Goal: Information Seeking & Learning: Learn about a topic

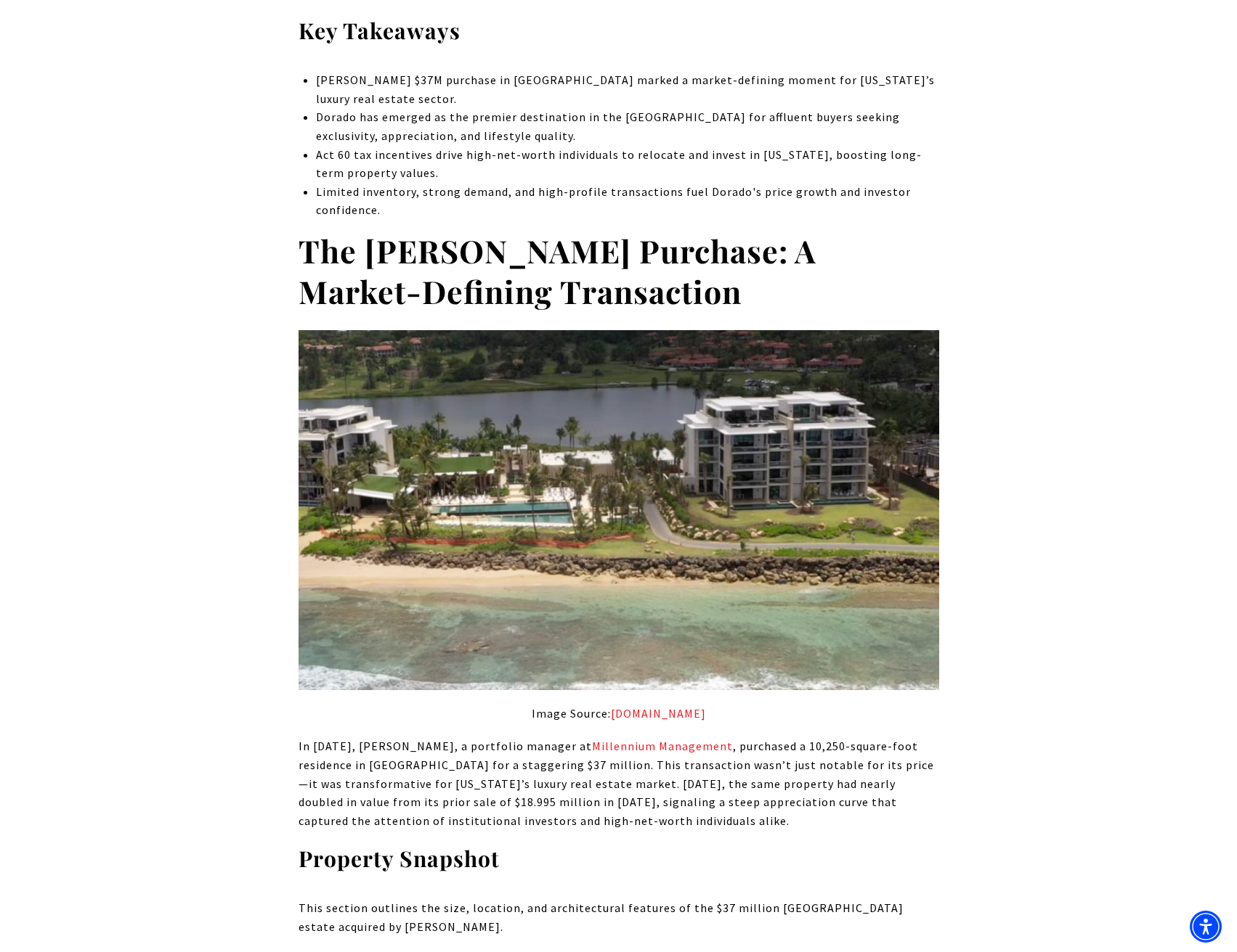
scroll to position [774, 0]
drag, startPoint x: 371, startPoint y: 251, endPoint x: 507, endPoint y: 277, distance: 138.5
click at [506, 277] on strong "The [PERSON_NAME] Purchase: A Market-Defining Transaction" at bounding box center [557, 271] width 518 height 83
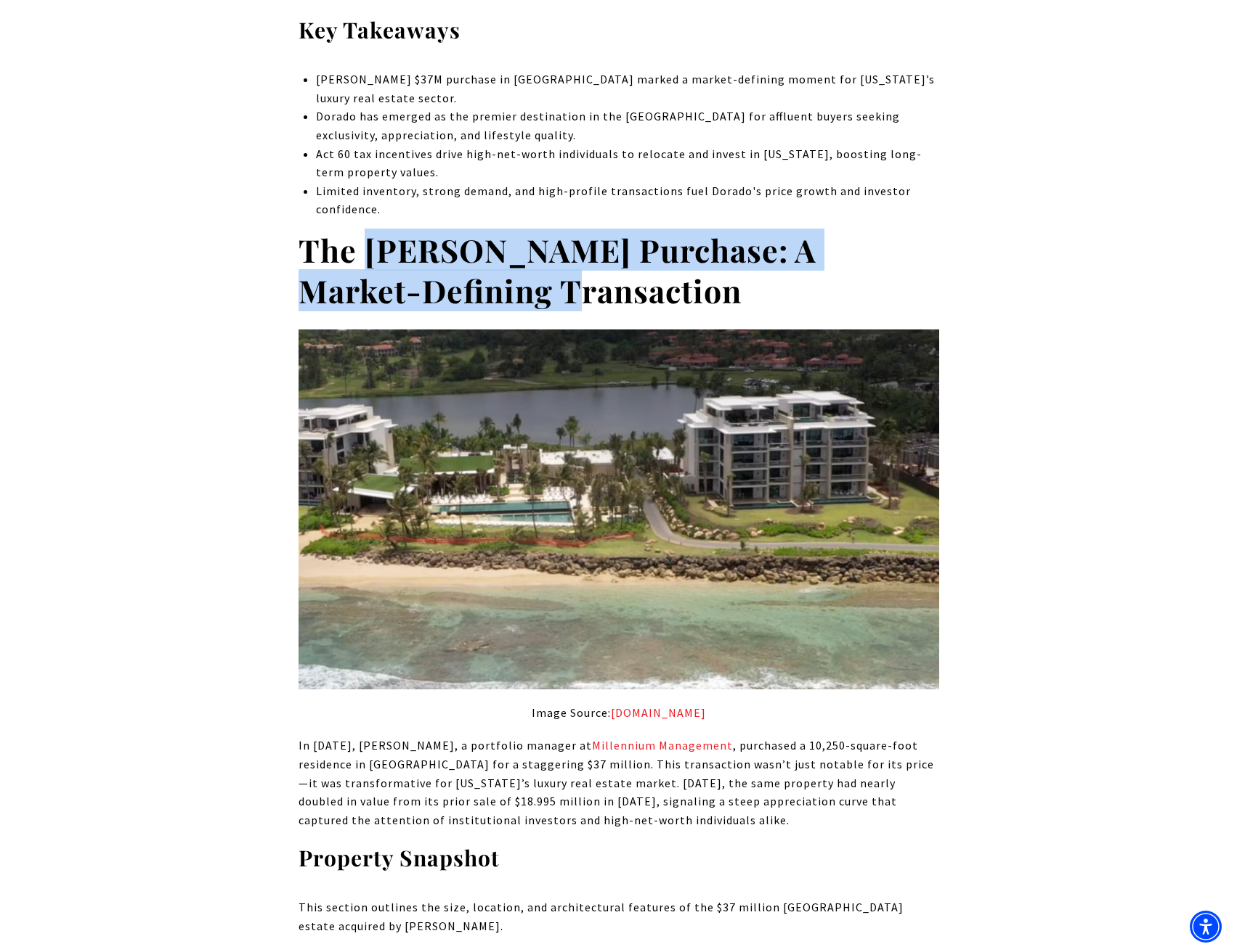
click at [507, 277] on strong "The [PERSON_NAME] Purchase: A Market-Defining Transaction" at bounding box center [557, 271] width 518 height 83
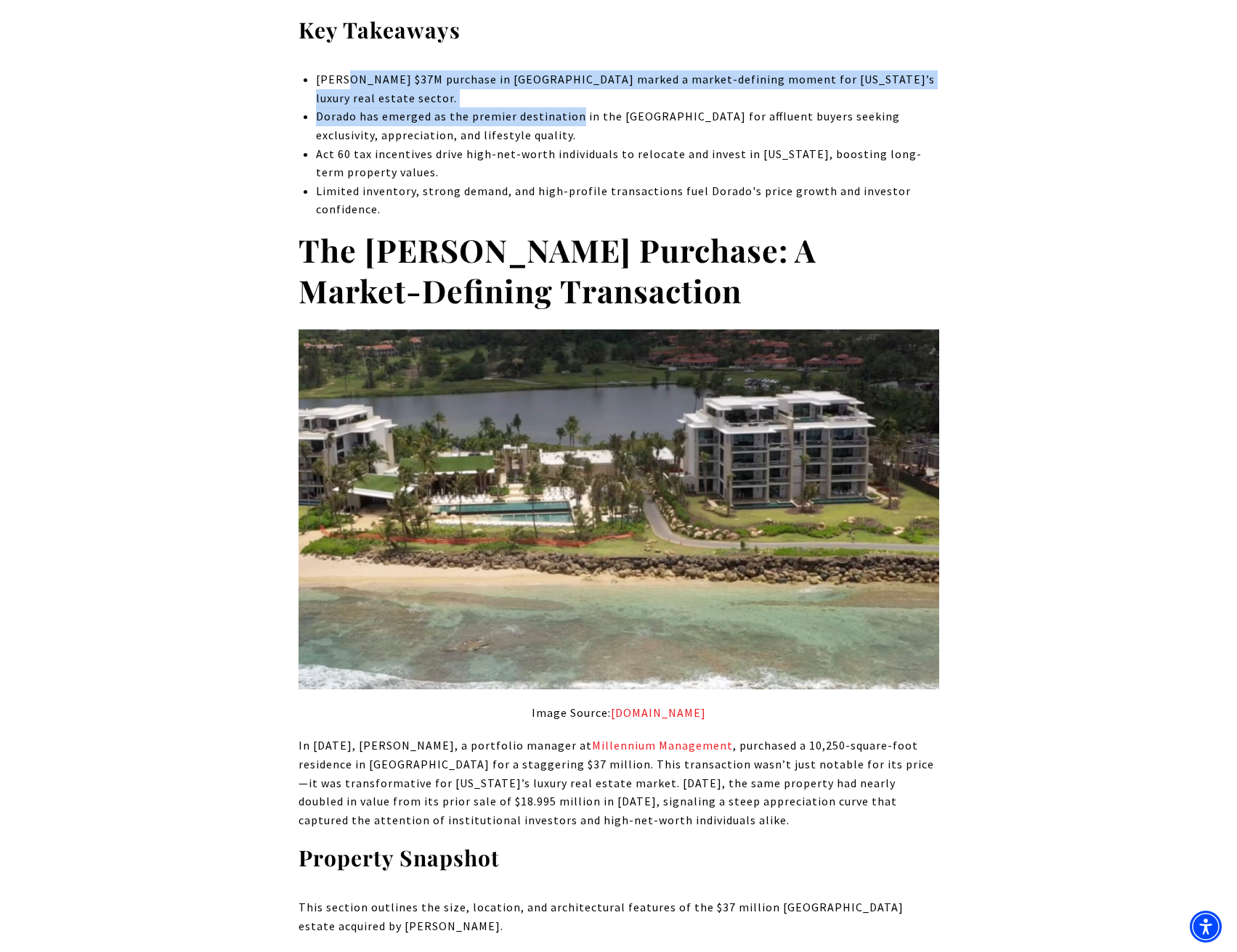
drag, startPoint x: 393, startPoint y: 88, endPoint x: 656, endPoint y: 124, distance: 265.5
click at [656, 125] on ul "[PERSON_NAME] $37M purchase in [GEOGRAPHIC_DATA] marked a market-defining momen…" at bounding box center [627, 144] width 622 height 149
click at [656, 124] on p "Dorado has emerged as the premier destination in the [GEOGRAPHIC_DATA] for affl…" at bounding box center [627, 125] width 622 height 37
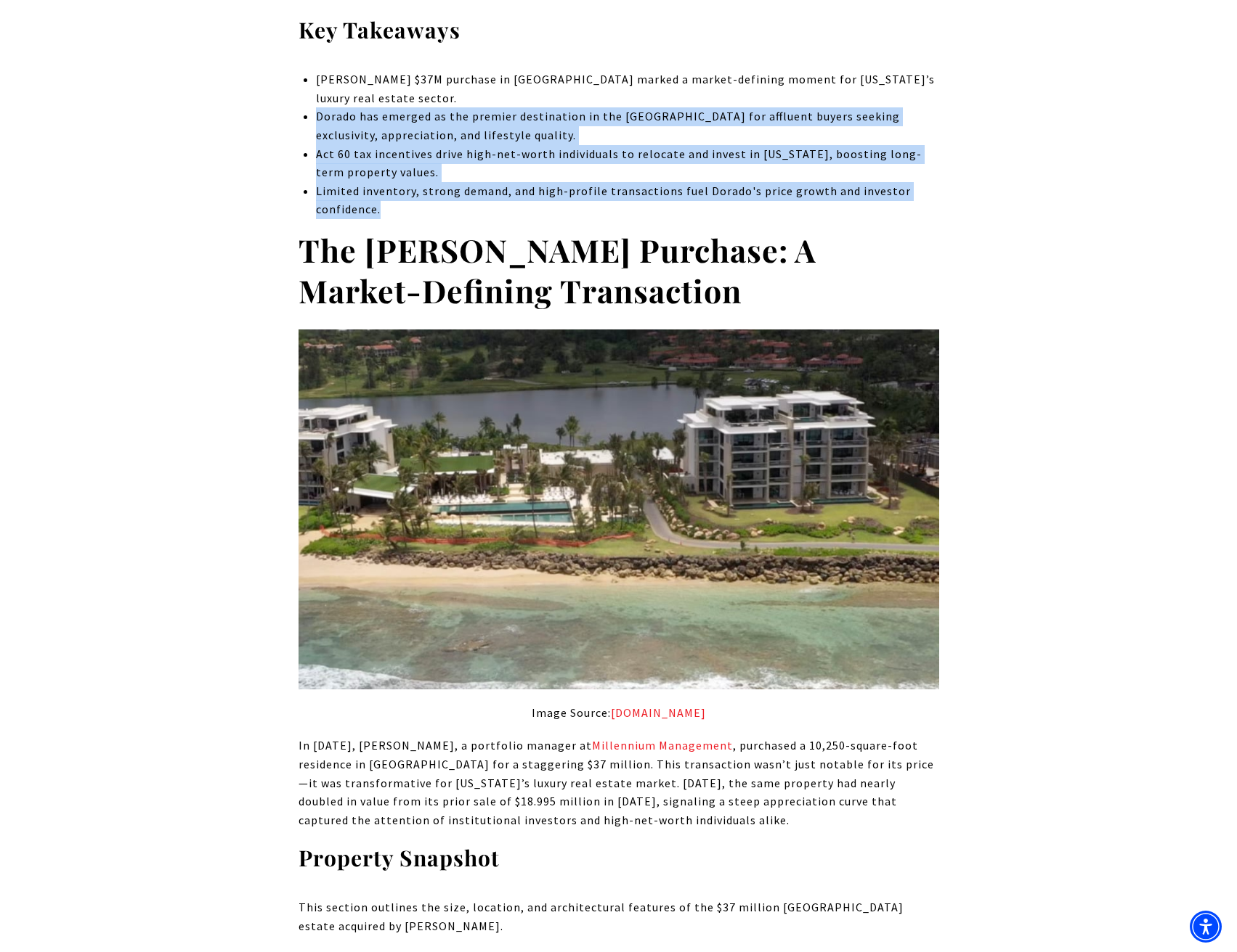
drag, startPoint x: 724, startPoint y: 204, endPoint x: 603, endPoint y: 86, distance: 169.0
click at [607, 89] on ul "[PERSON_NAME] $37M purchase in [GEOGRAPHIC_DATA] marked a market-defining momen…" at bounding box center [627, 144] width 622 height 149
click at [595, 80] on p "[PERSON_NAME] $37M purchase in [GEOGRAPHIC_DATA] marked a market-defining momen…" at bounding box center [627, 88] width 622 height 37
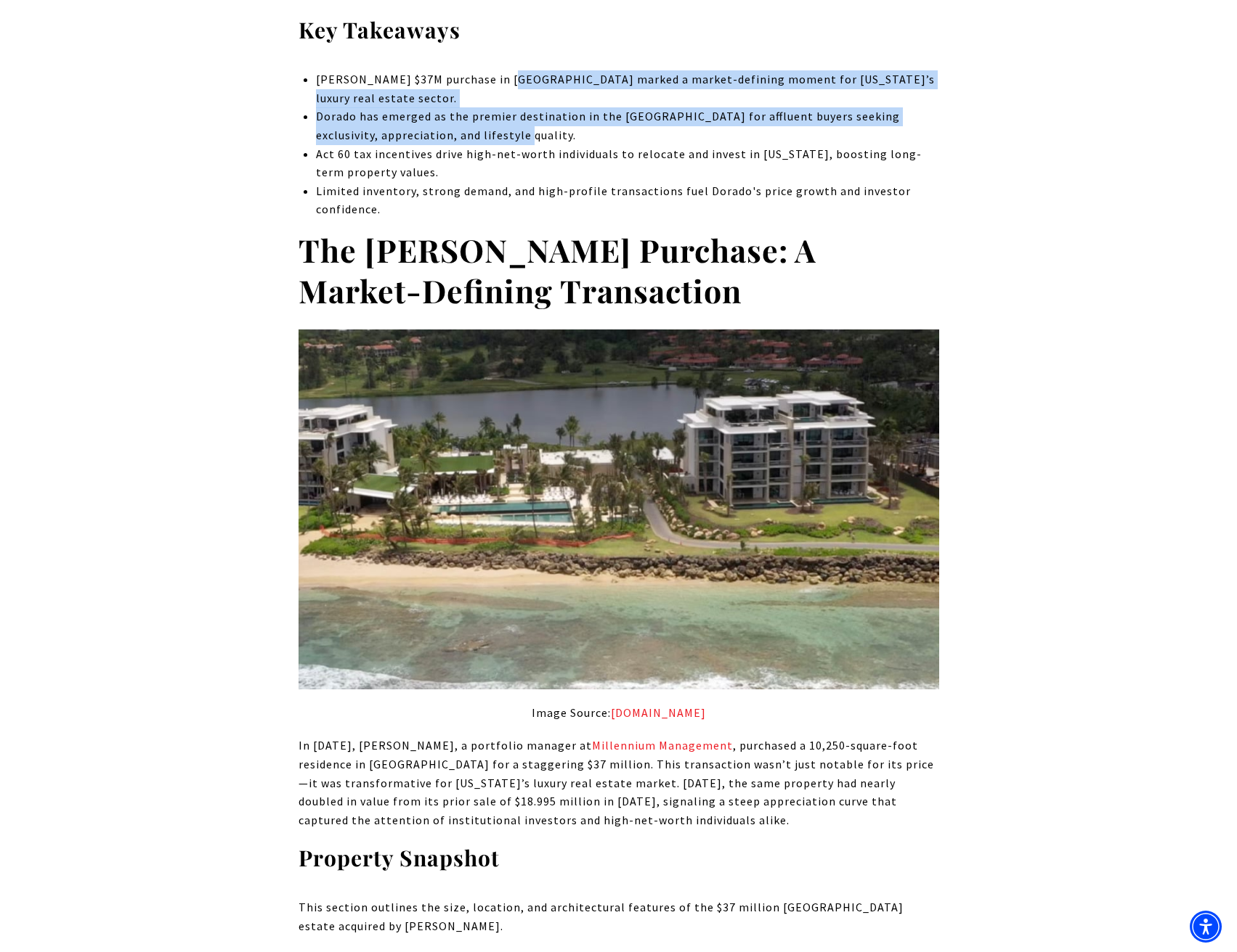
drag, startPoint x: 515, startPoint y: 91, endPoint x: 783, endPoint y: 145, distance: 273.4
click at [731, 144] on ul "[PERSON_NAME] $37M purchase in [GEOGRAPHIC_DATA] marked a market-defining momen…" at bounding box center [627, 144] width 622 height 149
click at [833, 148] on p "Act 60 tax incentives drive high-net-worth individuals to relocate and invest i…" at bounding box center [627, 163] width 622 height 37
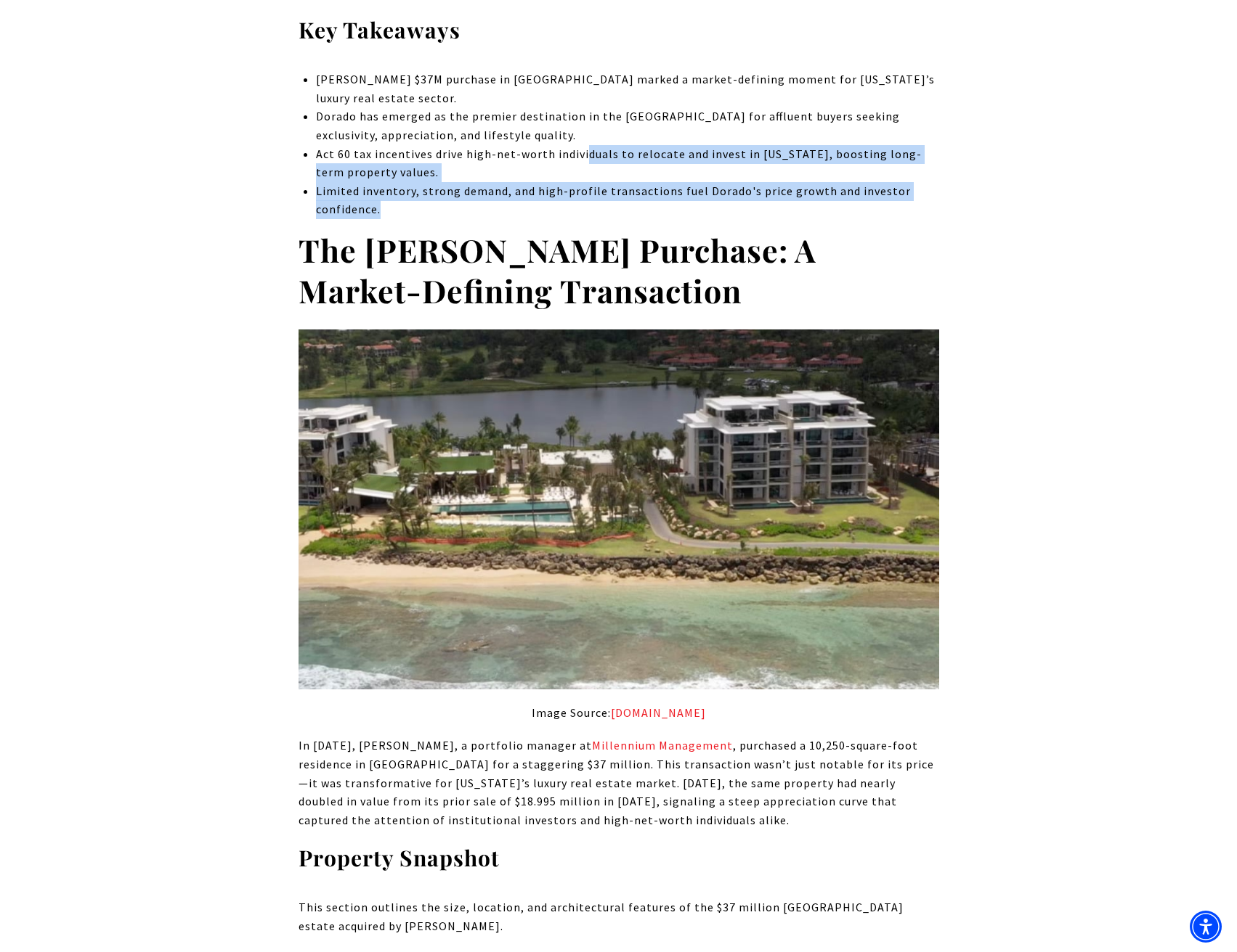
drag, startPoint x: 623, startPoint y: 188, endPoint x: 449, endPoint y: 89, distance: 200.2
click at [456, 95] on ul "[PERSON_NAME] $37M purchase in [GEOGRAPHIC_DATA] marked a market-defining momen…" at bounding box center [627, 144] width 622 height 149
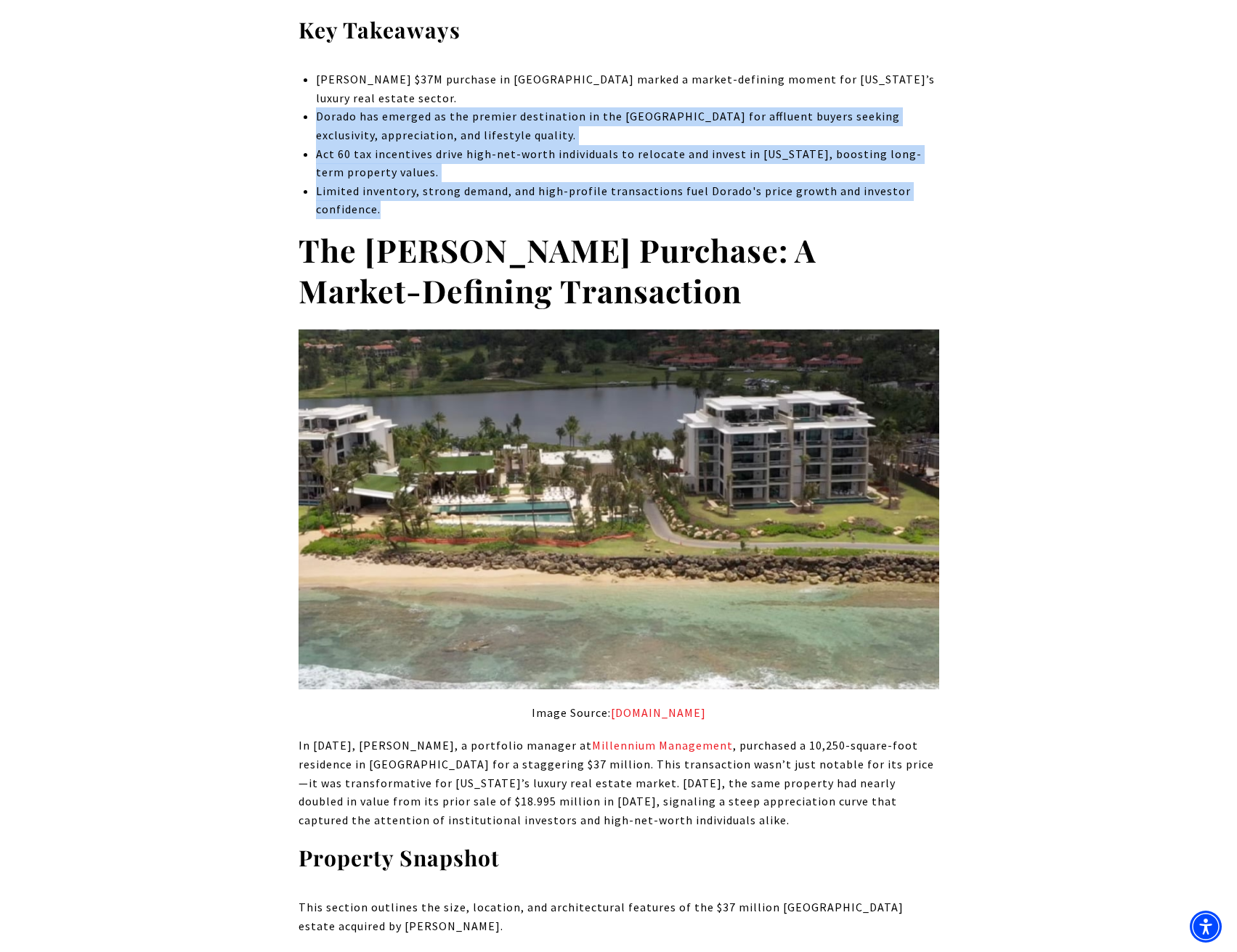
click at [449, 89] on p "[PERSON_NAME] $37M purchase in [GEOGRAPHIC_DATA] marked a market-defining momen…" at bounding box center [627, 88] width 622 height 37
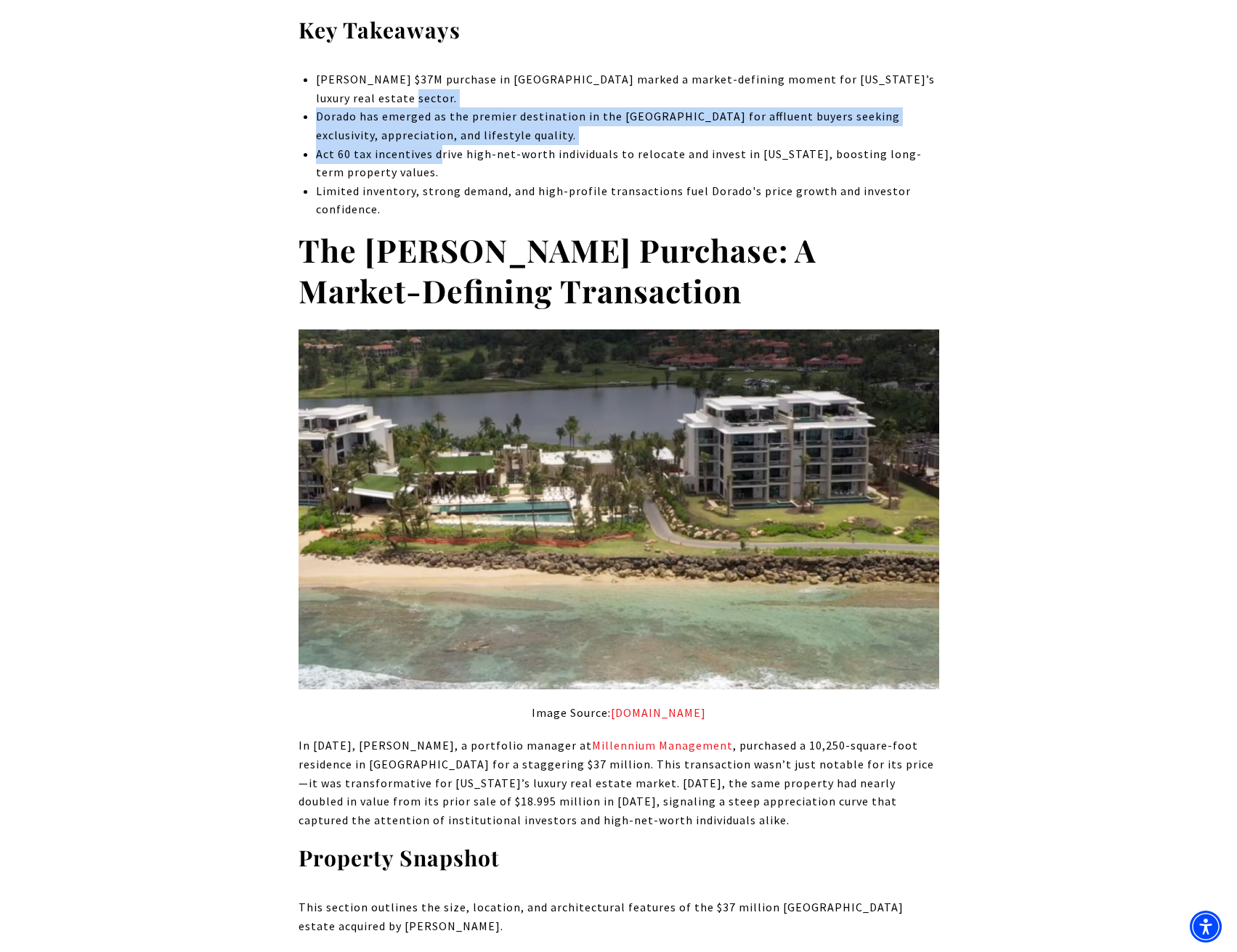
drag, startPoint x: 406, startPoint y: 131, endPoint x: 460, endPoint y: 165, distance: 63.8
click at [460, 165] on ul "[PERSON_NAME] $37M purchase in [GEOGRAPHIC_DATA] marked a market-defining momen…" at bounding box center [627, 144] width 622 height 149
click at [464, 166] on p "Act 60 tax incentives drive high-net-worth individuals to relocate and invest i…" at bounding box center [627, 163] width 622 height 37
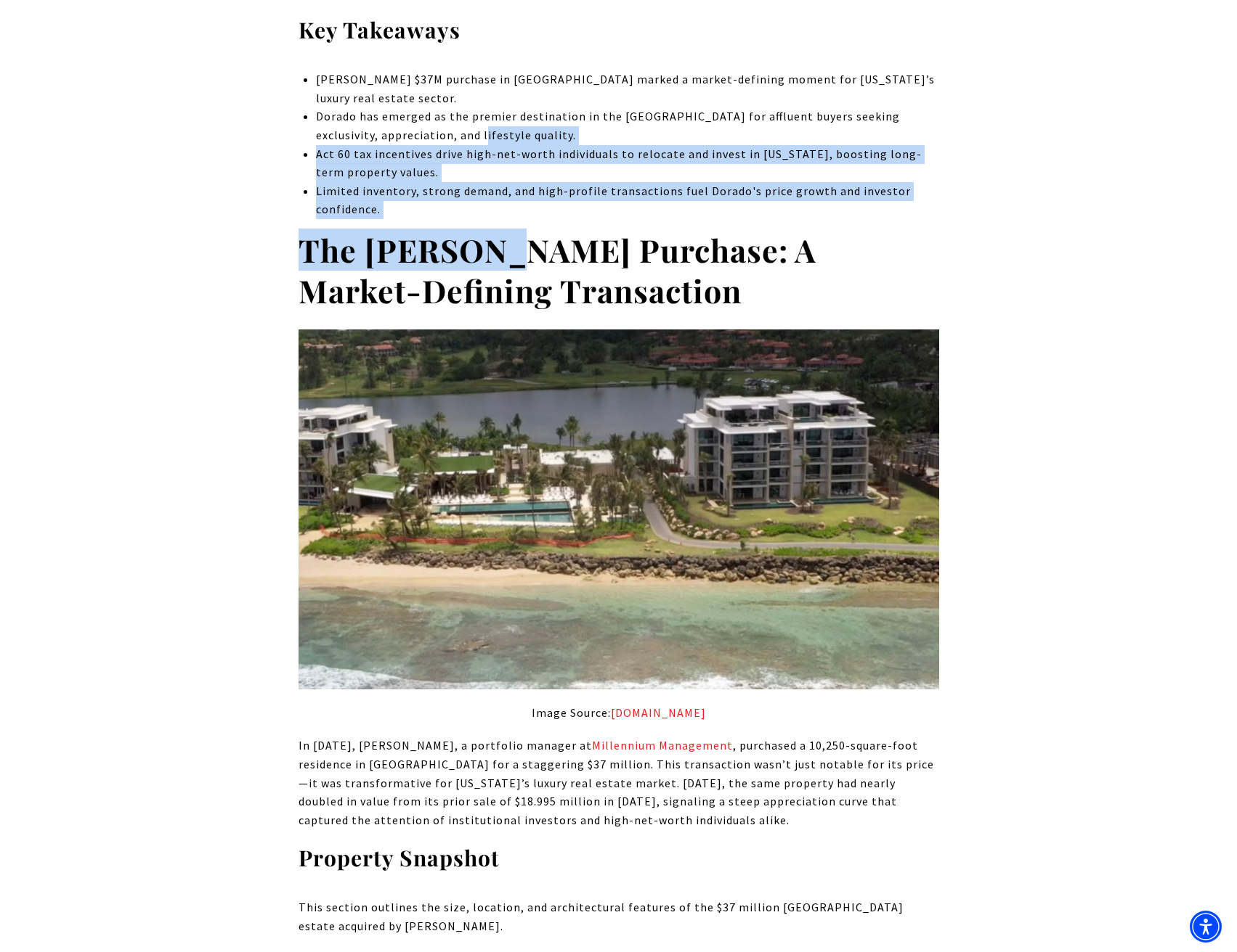
drag, startPoint x: 462, startPoint y: 141, endPoint x: 419, endPoint y: 68, distance: 84.7
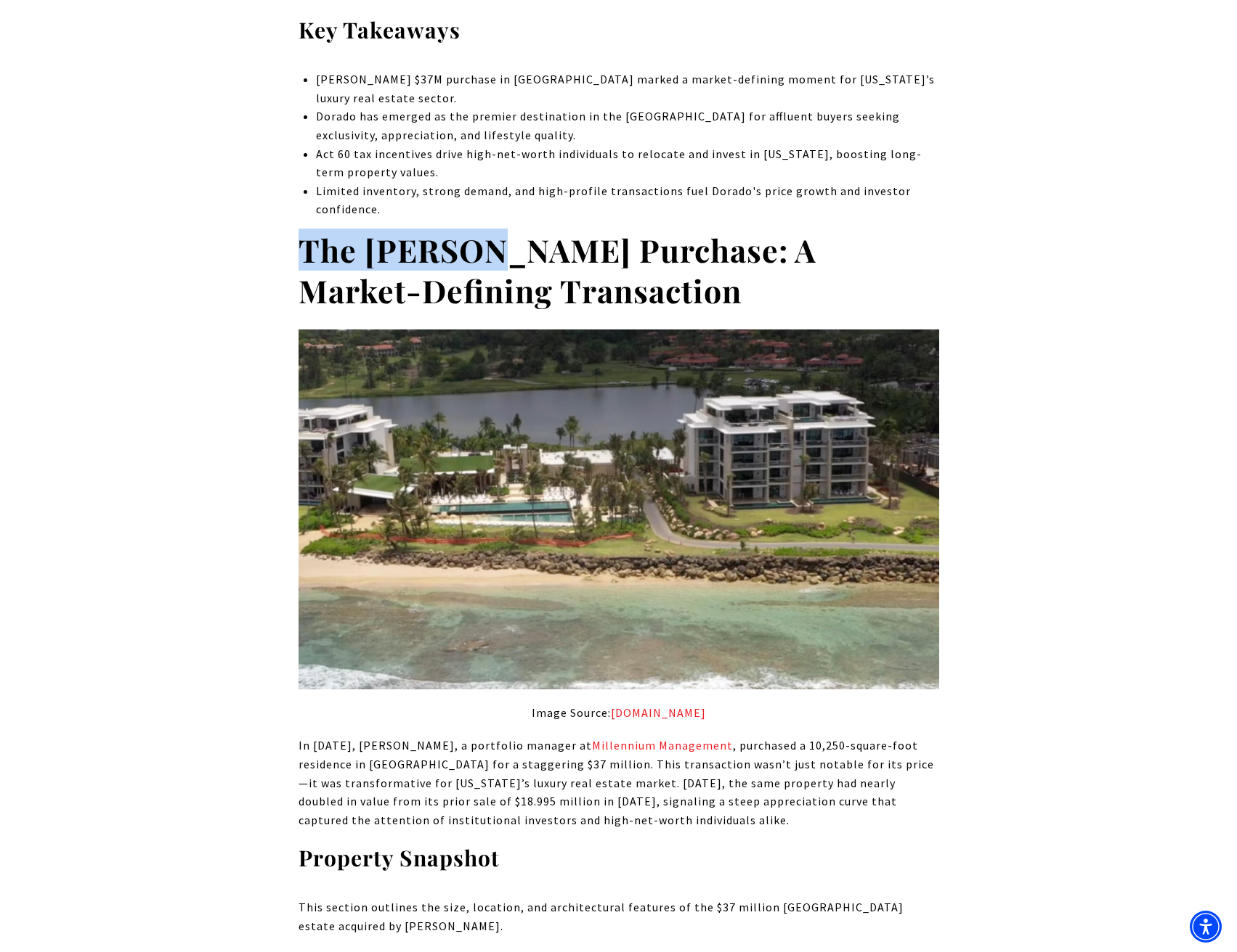
drag, startPoint x: 490, startPoint y: 230, endPoint x: 437, endPoint y: 103, distance: 137.6
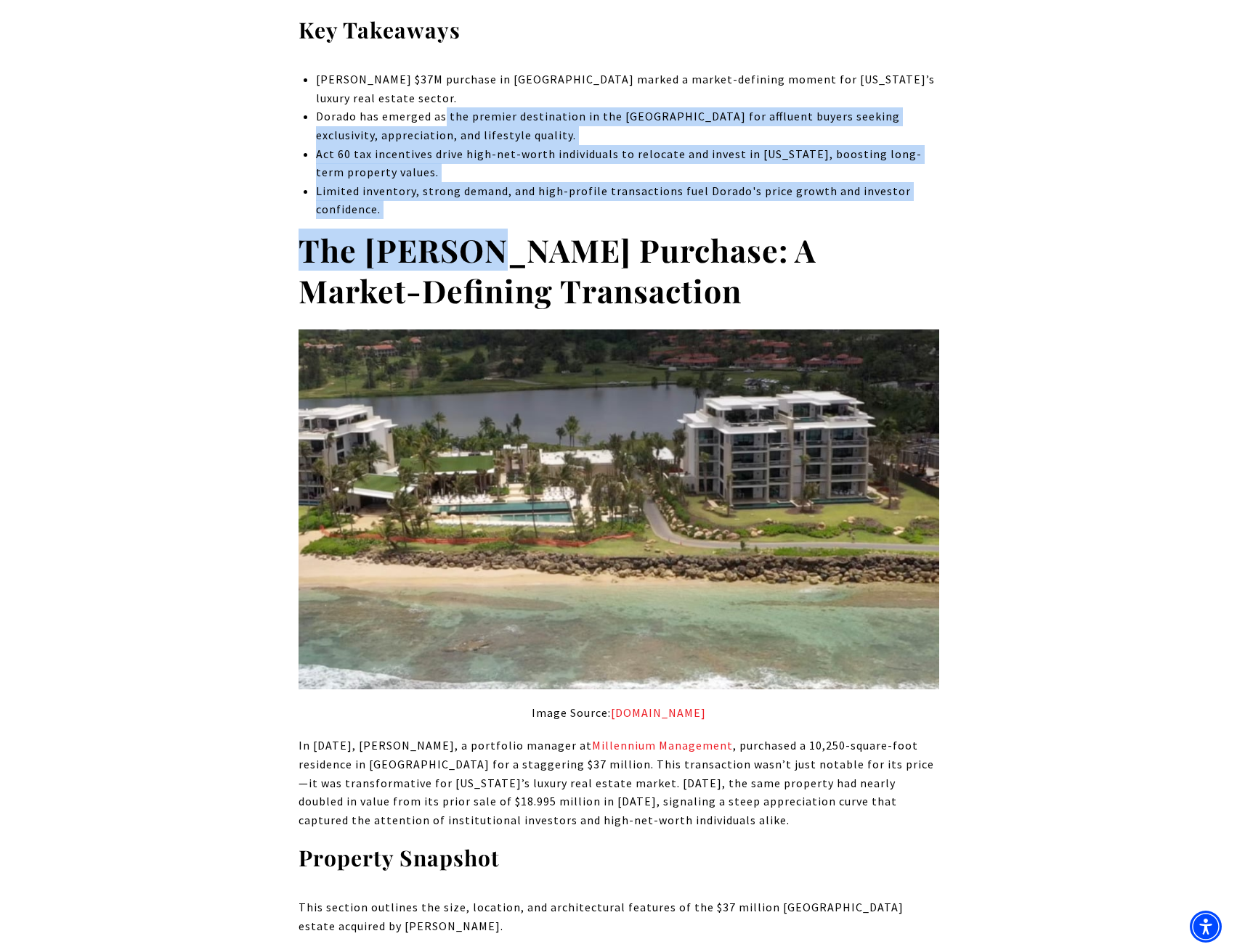
click at [433, 86] on p "[PERSON_NAME] $37M purchase in [GEOGRAPHIC_DATA] marked a market-defining momen…" at bounding box center [627, 88] width 622 height 37
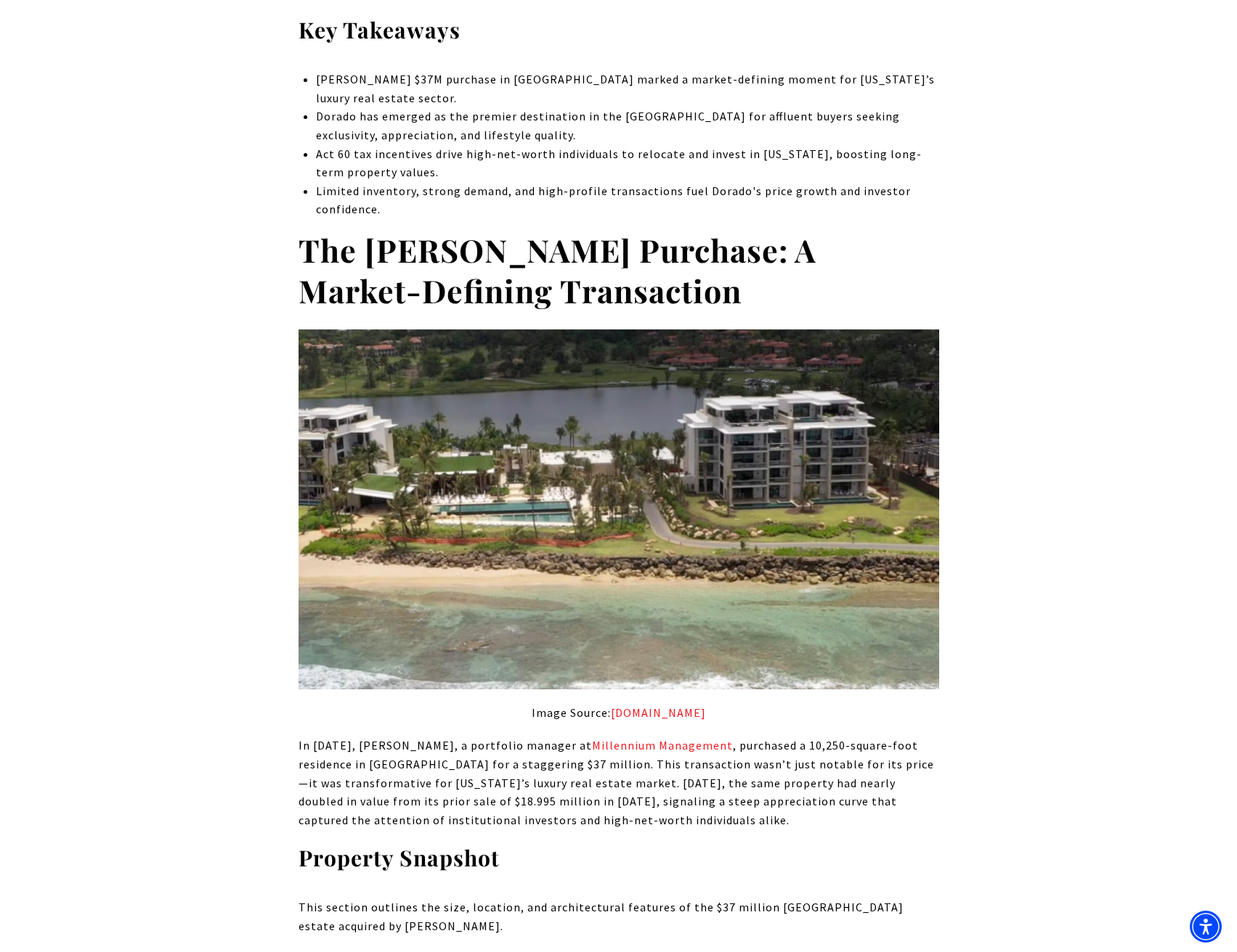
drag, startPoint x: 478, startPoint y: 201, endPoint x: 440, endPoint y: 95, distance: 112.6
click at [449, 119] on ul "[PERSON_NAME] $37M purchase in [GEOGRAPHIC_DATA] marked a market-defining momen…" at bounding box center [627, 144] width 622 height 149
click at [440, 95] on p "[PERSON_NAME] $37M purchase in [GEOGRAPHIC_DATA] marked a market-defining momen…" at bounding box center [627, 88] width 622 height 37
drag, startPoint x: 503, startPoint y: 208, endPoint x: 454, endPoint y: 112, distance: 107.8
click at [468, 143] on ul "[PERSON_NAME] $37M purchase in [GEOGRAPHIC_DATA] marked a market-defining momen…" at bounding box center [627, 144] width 622 height 149
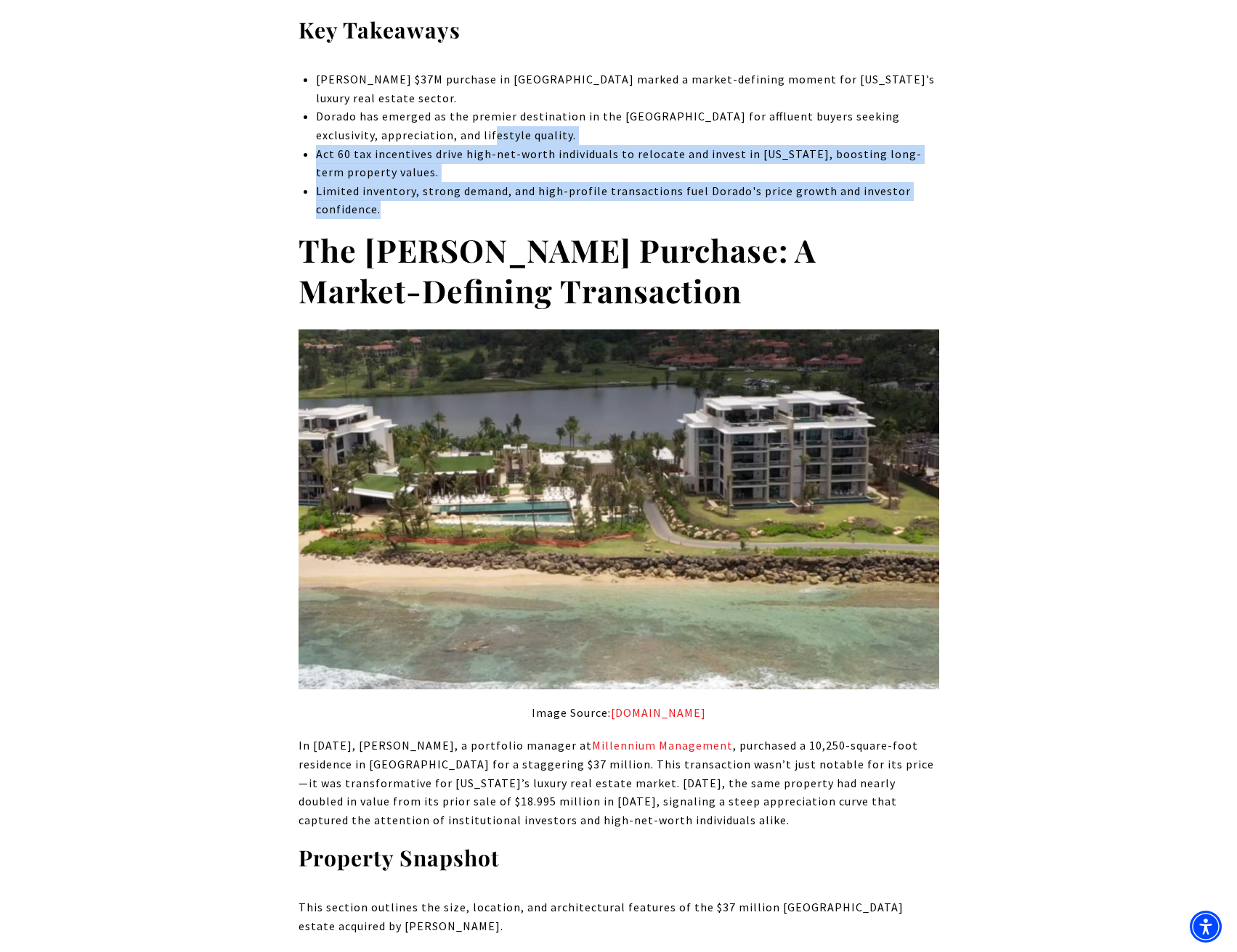
click at [453, 112] on p "Dorado has emerged as the premier destination in the [GEOGRAPHIC_DATA] for affl…" at bounding box center [627, 125] width 622 height 37
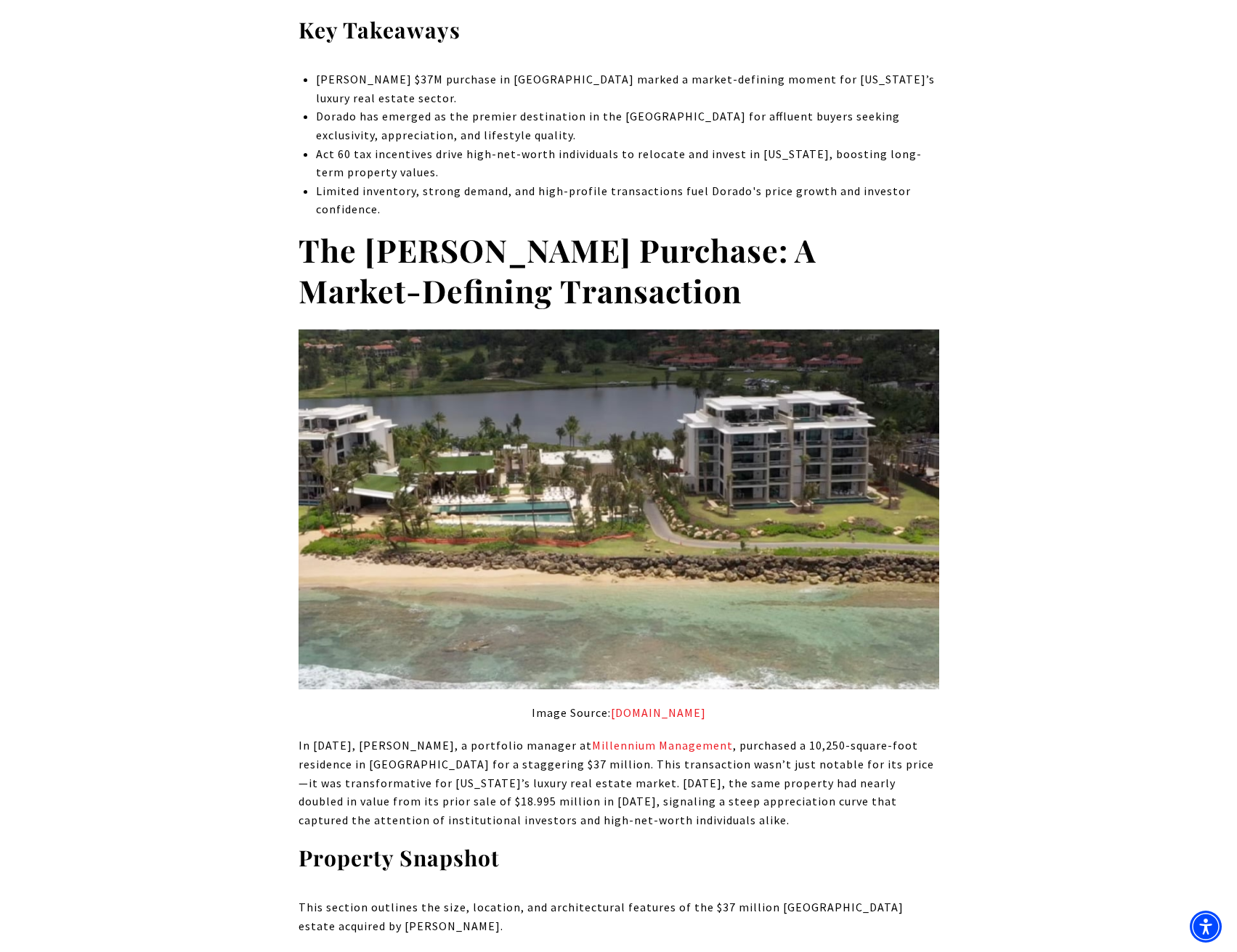
drag, startPoint x: 473, startPoint y: 185, endPoint x: 407, endPoint y: 59, distance: 142.2
click at [416, 78] on ul "[PERSON_NAME] $37M purchase in [GEOGRAPHIC_DATA] marked a market-defining momen…" at bounding box center [627, 144] width 622 height 149
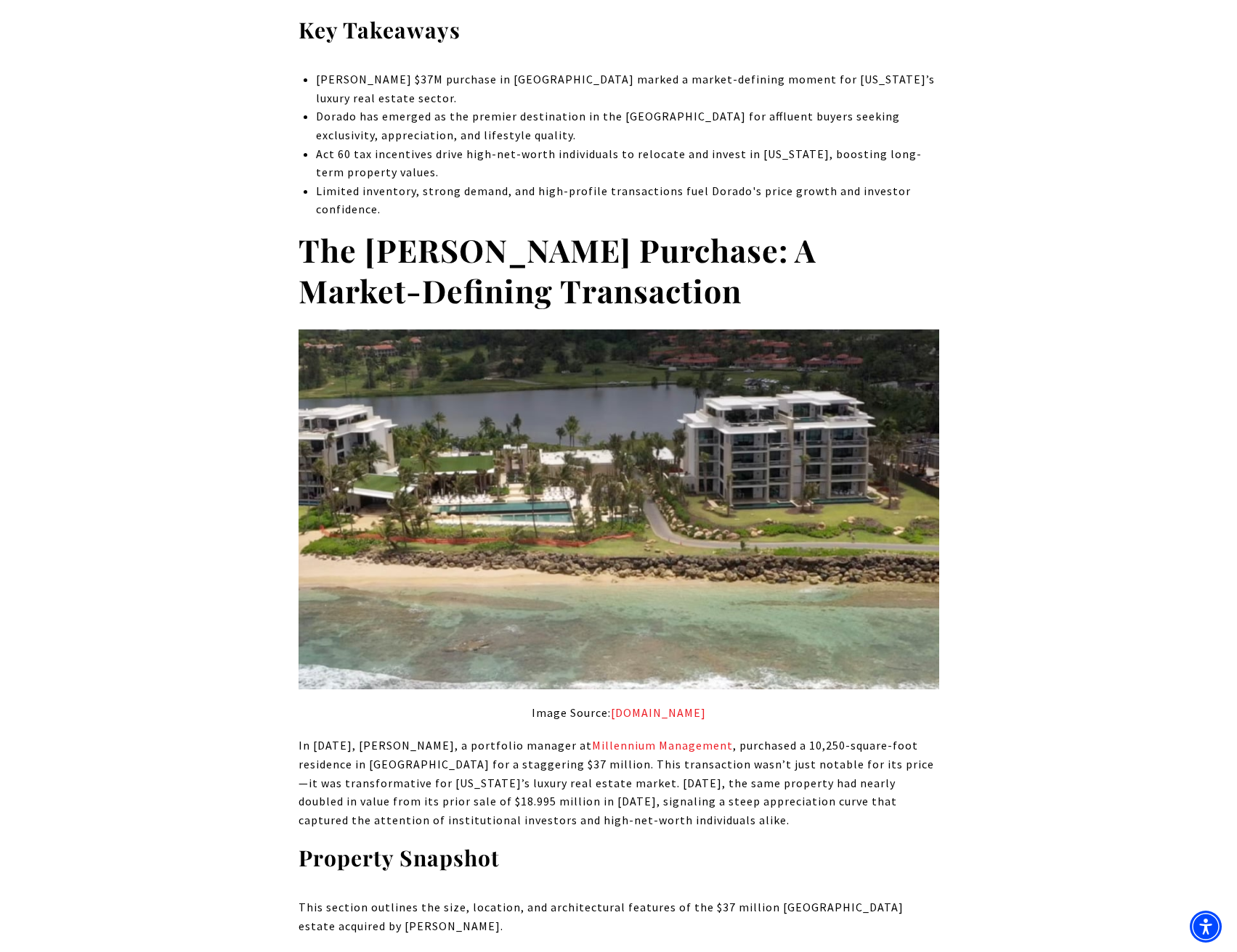
drag, startPoint x: 480, startPoint y: 190, endPoint x: 433, endPoint y: 105, distance: 97.1
click at [445, 123] on ul "[PERSON_NAME] $37M purchase in [GEOGRAPHIC_DATA] marked a market-defining momen…" at bounding box center [627, 144] width 622 height 149
click at [430, 98] on p "[PERSON_NAME] $37M purchase in [GEOGRAPHIC_DATA] marked a market-defining momen…" at bounding box center [627, 88] width 622 height 37
drag, startPoint x: 492, startPoint y: 196, endPoint x: 439, endPoint y: 87, distance: 121.2
click at [454, 120] on ul "[PERSON_NAME] $37M purchase in [GEOGRAPHIC_DATA] marked a market-defining momen…" at bounding box center [627, 144] width 622 height 149
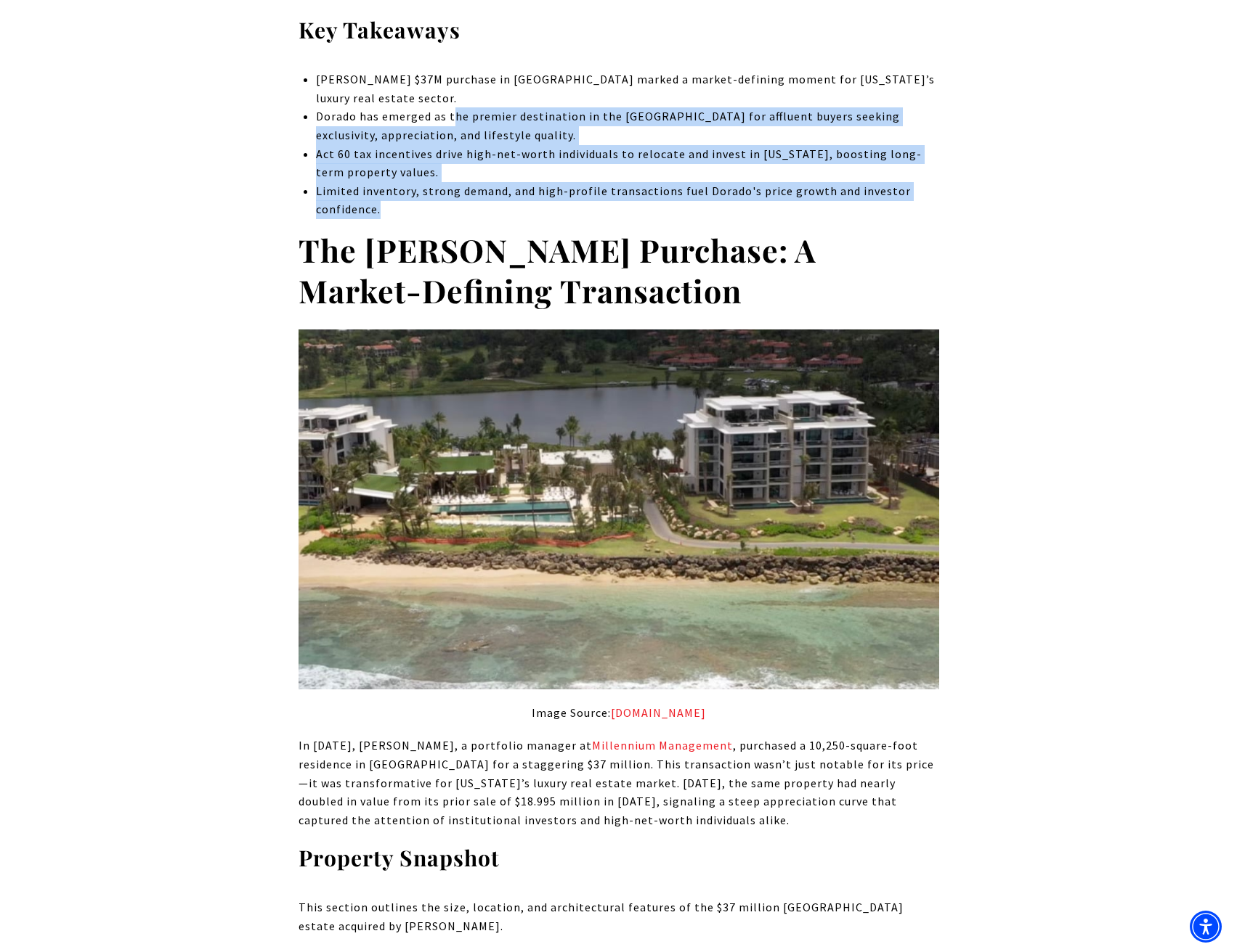
click at [439, 87] on p "[PERSON_NAME] $37M purchase in [GEOGRAPHIC_DATA] marked a market-defining momen…" at bounding box center [627, 88] width 622 height 37
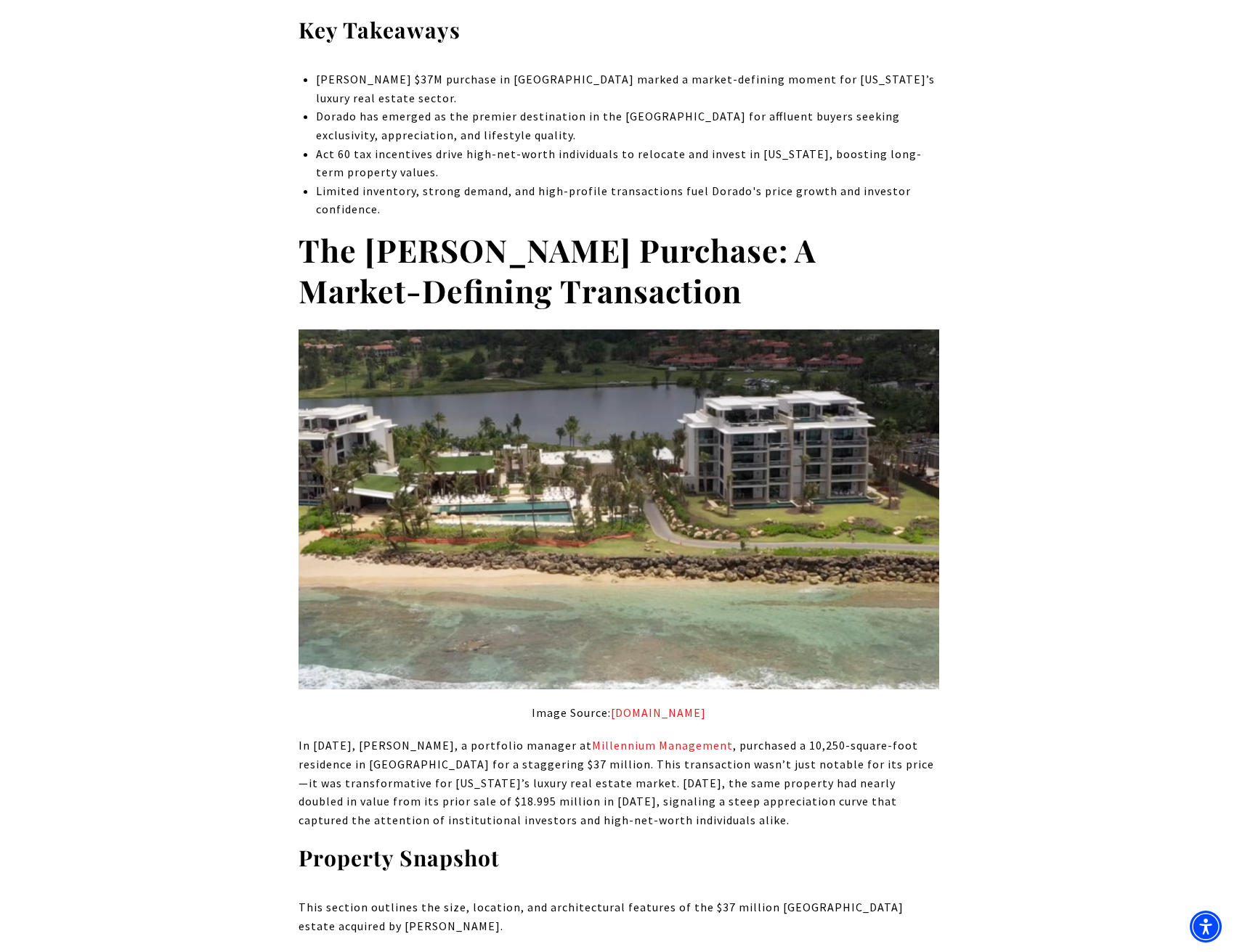
drag, startPoint x: 503, startPoint y: 204, endPoint x: 448, endPoint y: 102, distance: 115.9
click at [461, 130] on ul "[PERSON_NAME] $37M purchase in [GEOGRAPHIC_DATA] marked a market-defining momen…" at bounding box center [627, 144] width 622 height 149
click at [447, 100] on p "[PERSON_NAME] $37M purchase in [GEOGRAPHIC_DATA] marked a market-defining momen…" at bounding box center [627, 88] width 622 height 37
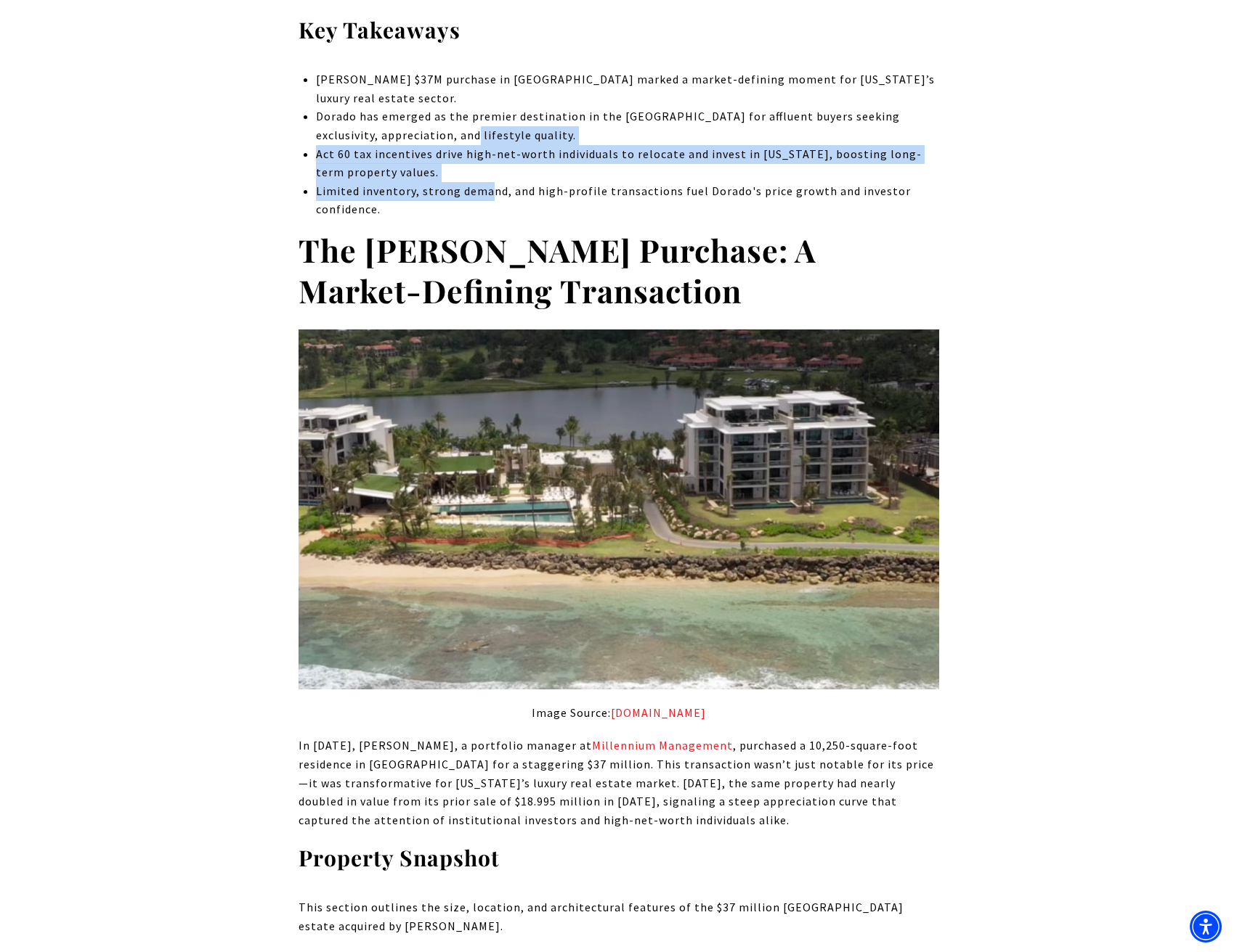
drag, startPoint x: 487, startPoint y: 196, endPoint x: 441, endPoint y: 110, distance: 97.5
click at [446, 119] on ul "[PERSON_NAME] $37M purchase in [GEOGRAPHIC_DATA] marked a market-defining momen…" at bounding box center [627, 144] width 622 height 149
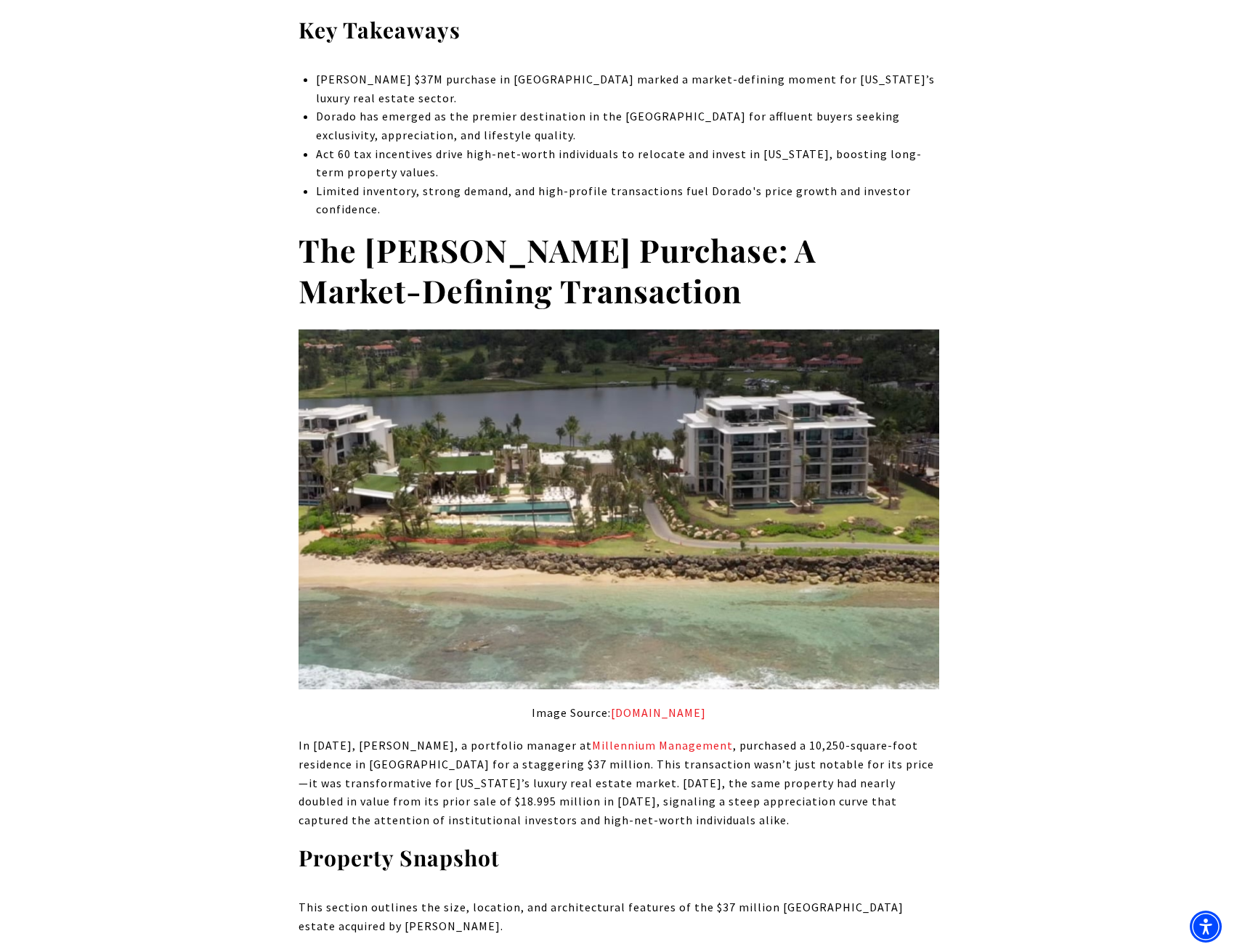
click at [439, 106] on p "[PERSON_NAME] $37M purchase in [GEOGRAPHIC_DATA] marked a market-defining momen…" at bounding box center [627, 88] width 622 height 37
drag, startPoint x: 489, startPoint y: 202, endPoint x: 443, endPoint y: 121, distance: 93.2
click at [446, 130] on ul "[PERSON_NAME] $37M purchase in [GEOGRAPHIC_DATA] marked a market-defining momen…" at bounding box center [627, 144] width 622 height 149
click at [442, 119] on p "Dorado has emerged as the premier destination in the [GEOGRAPHIC_DATA] for affl…" at bounding box center [627, 125] width 622 height 37
drag, startPoint x: 491, startPoint y: 198, endPoint x: 447, endPoint y: 111, distance: 97.5
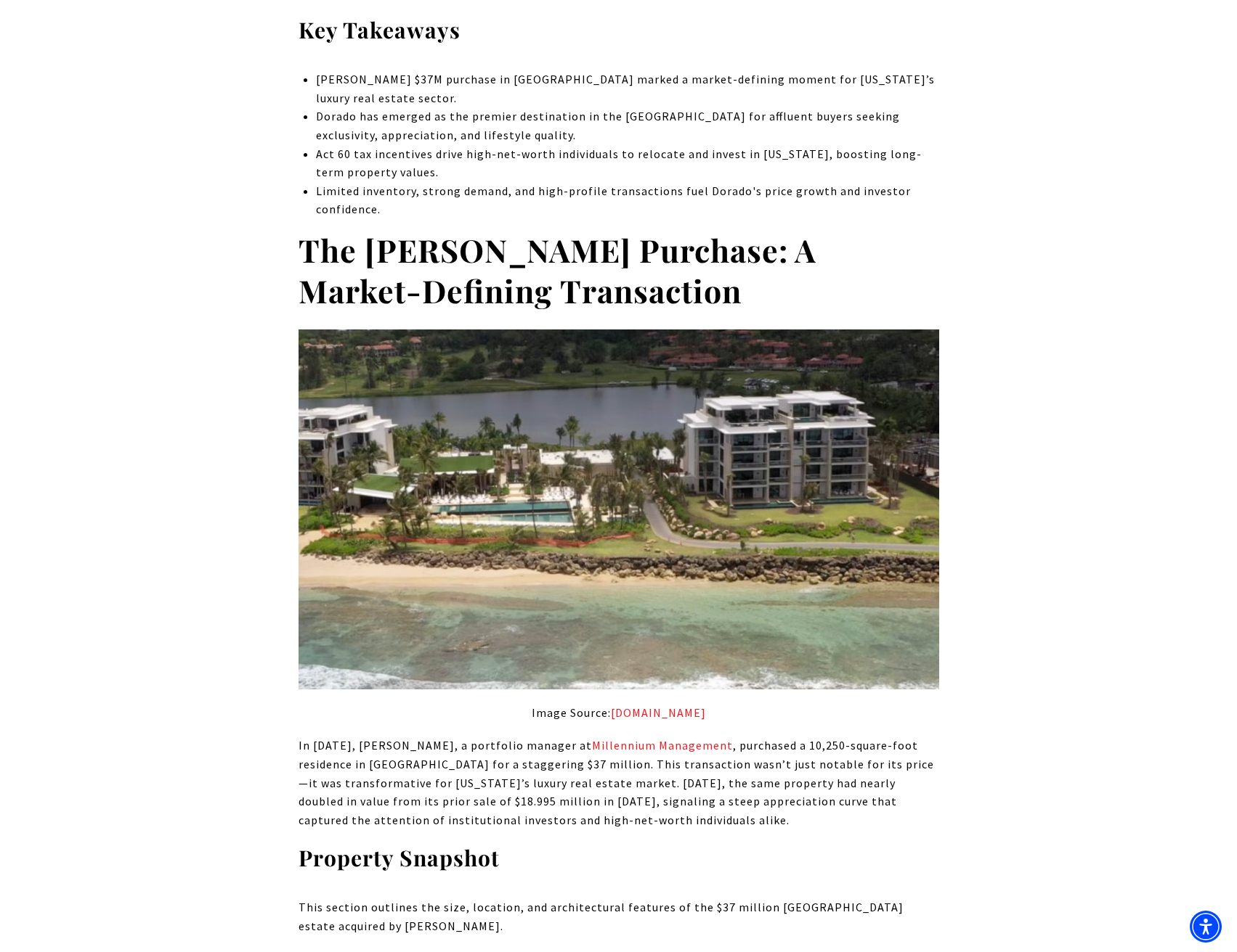
click at [451, 122] on ul "[PERSON_NAME] $37M purchase in [GEOGRAPHIC_DATA] marked a market-defining momen…" at bounding box center [627, 144] width 622 height 149
click at [447, 111] on p "Dorado has emerged as the premier destination in the [GEOGRAPHIC_DATA] for affl…" at bounding box center [627, 125] width 622 height 37
drag, startPoint x: 493, startPoint y: 198, endPoint x: 453, endPoint y: 117, distance: 90.3
click at [464, 143] on ul "[PERSON_NAME] $37M purchase in [GEOGRAPHIC_DATA] marked a market-defining momen…" at bounding box center [627, 144] width 622 height 149
click at [453, 117] on p "Dorado has emerged as the premier destination in the [GEOGRAPHIC_DATA] for affl…" at bounding box center [627, 125] width 622 height 37
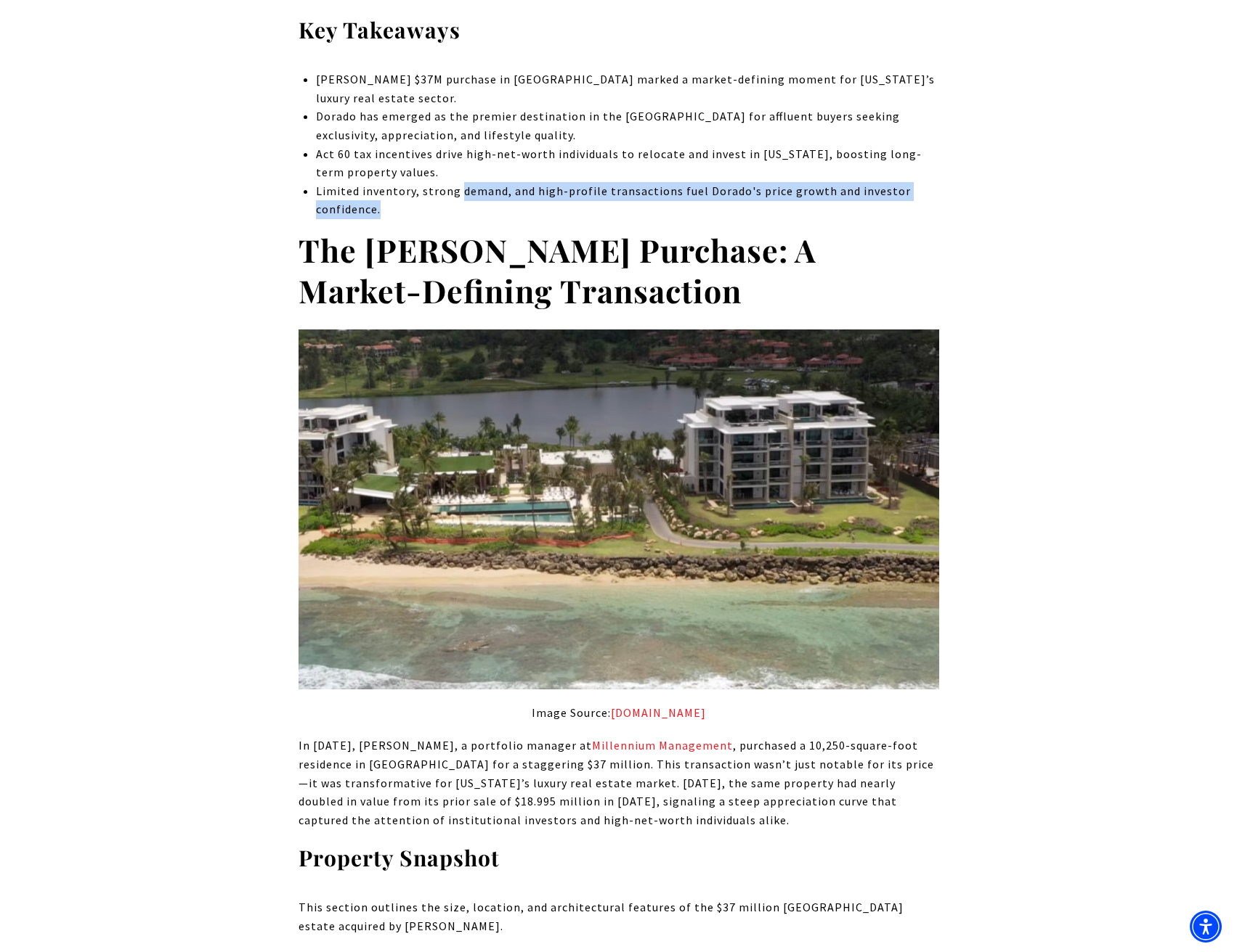
drag, startPoint x: 481, startPoint y: 209, endPoint x: 435, endPoint y: 141, distance: 82.1
click at [449, 161] on ul "[PERSON_NAME] $37M purchase in [GEOGRAPHIC_DATA] marked a market-defining momen…" at bounding box center [627, 144] width 622 height 149
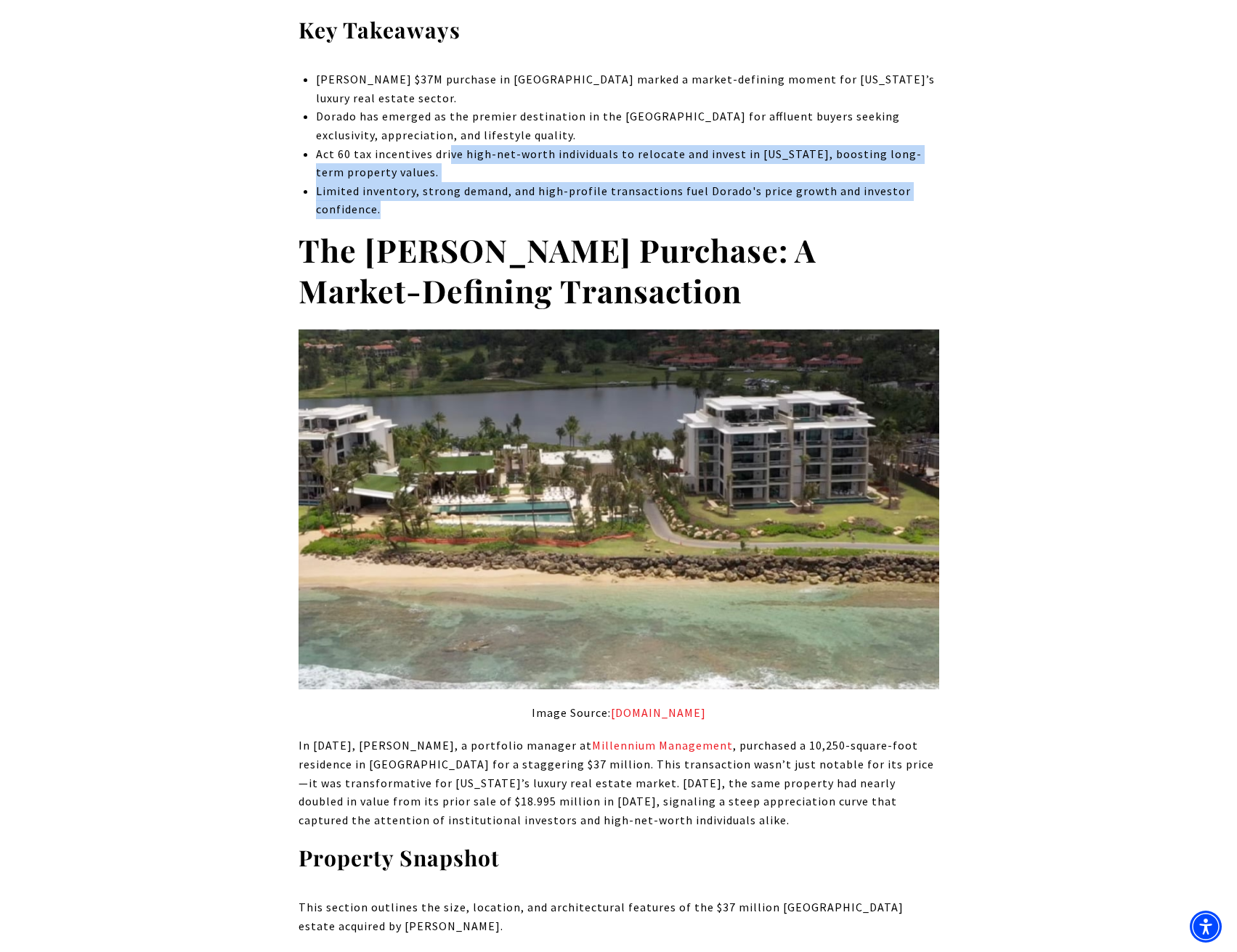
click at [424, 121] on p "Dorado has emerged as the premier destination in the [GEOGRAPHIC_DATA] for affl…" at bounding box center [627, 125] width 622 height 37
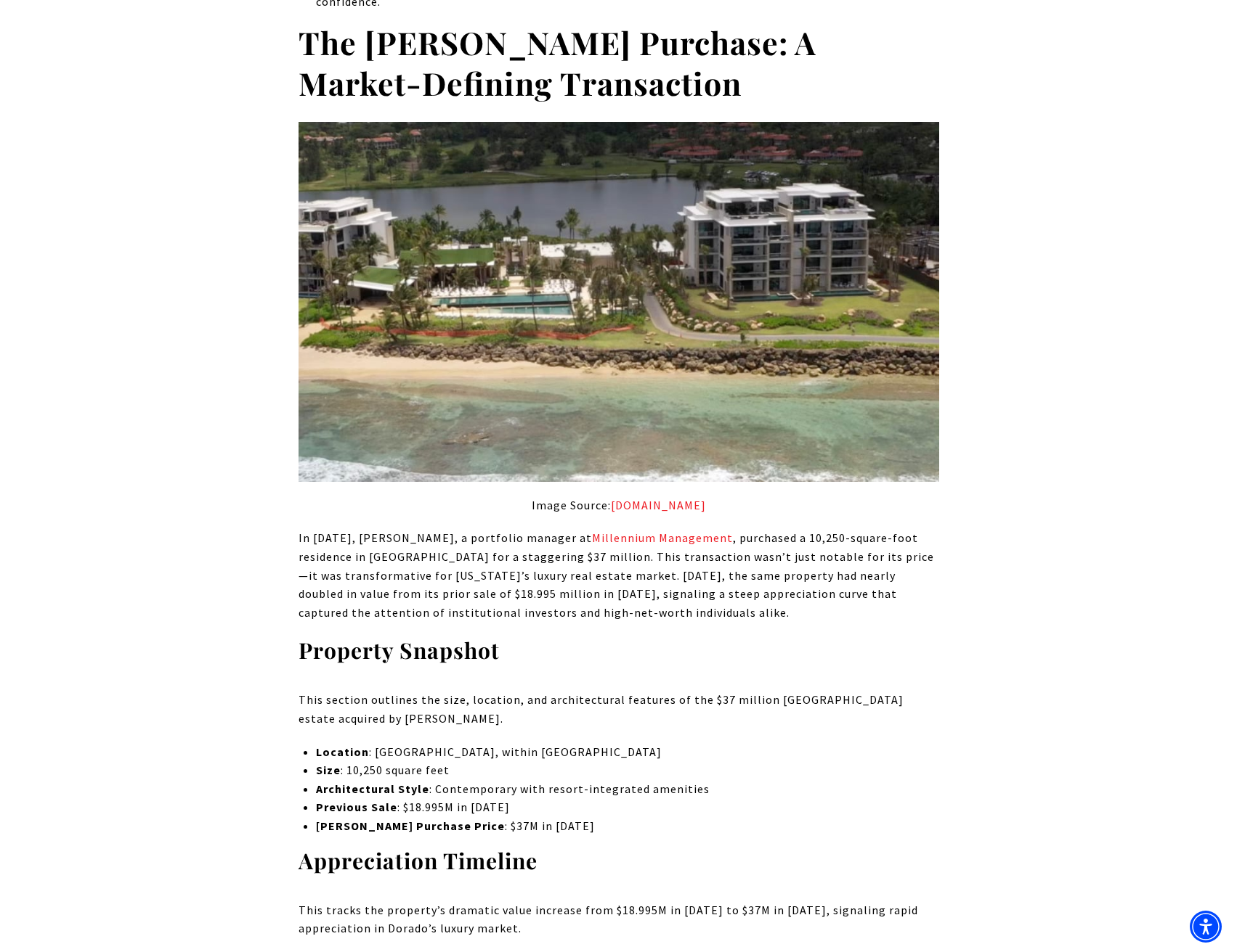
scroll to position [1161, 0]
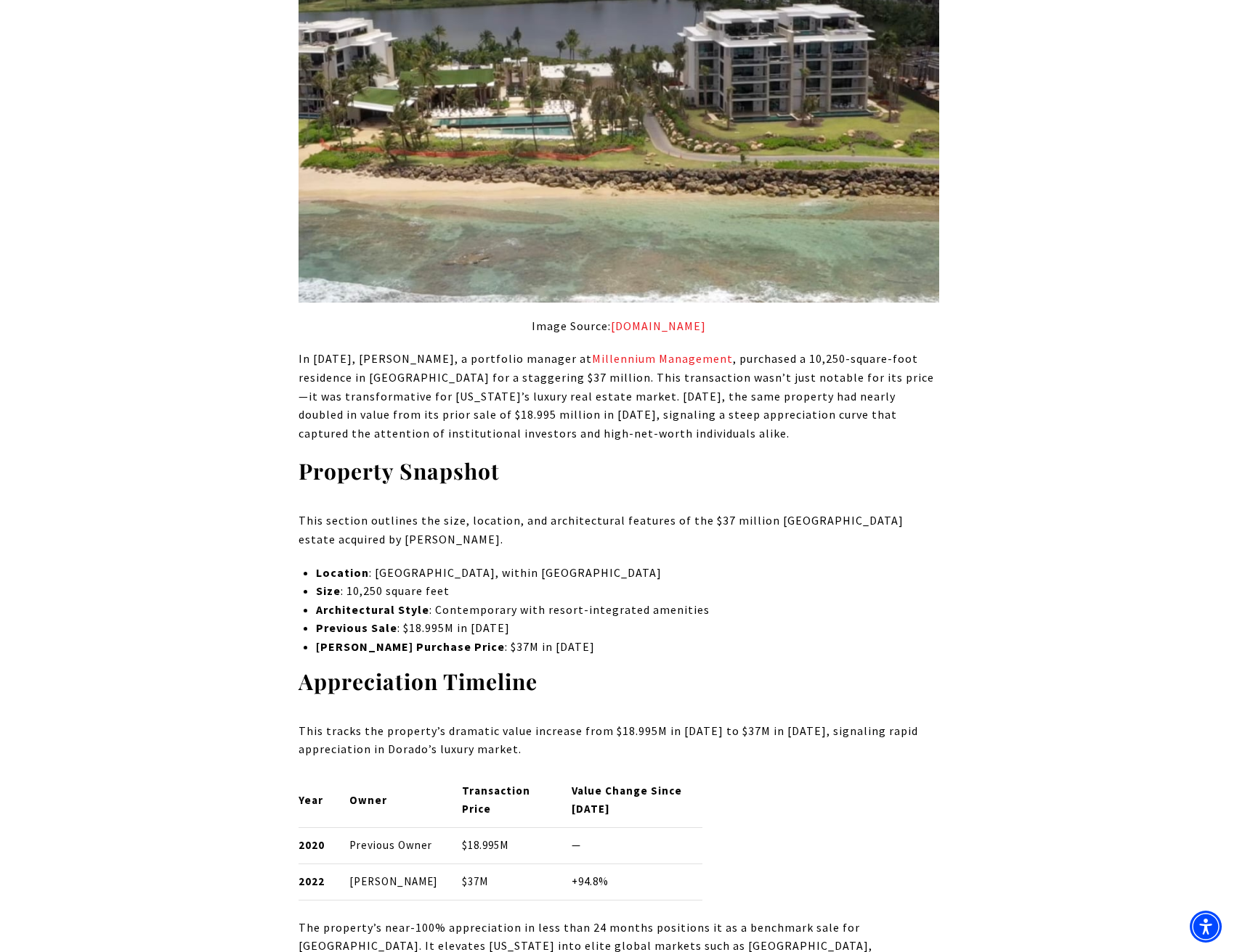
drag, startPoint x: 795, startPoint y: 439, endPoint x: 796, endPoint y: 410, distance: 29.0
click at [796, 410] on p "In [DATE], [PERSON_NAME], a portfolio manager at Millennium Management , purcha…" at bounding box center [618, 396] width 640 height 93
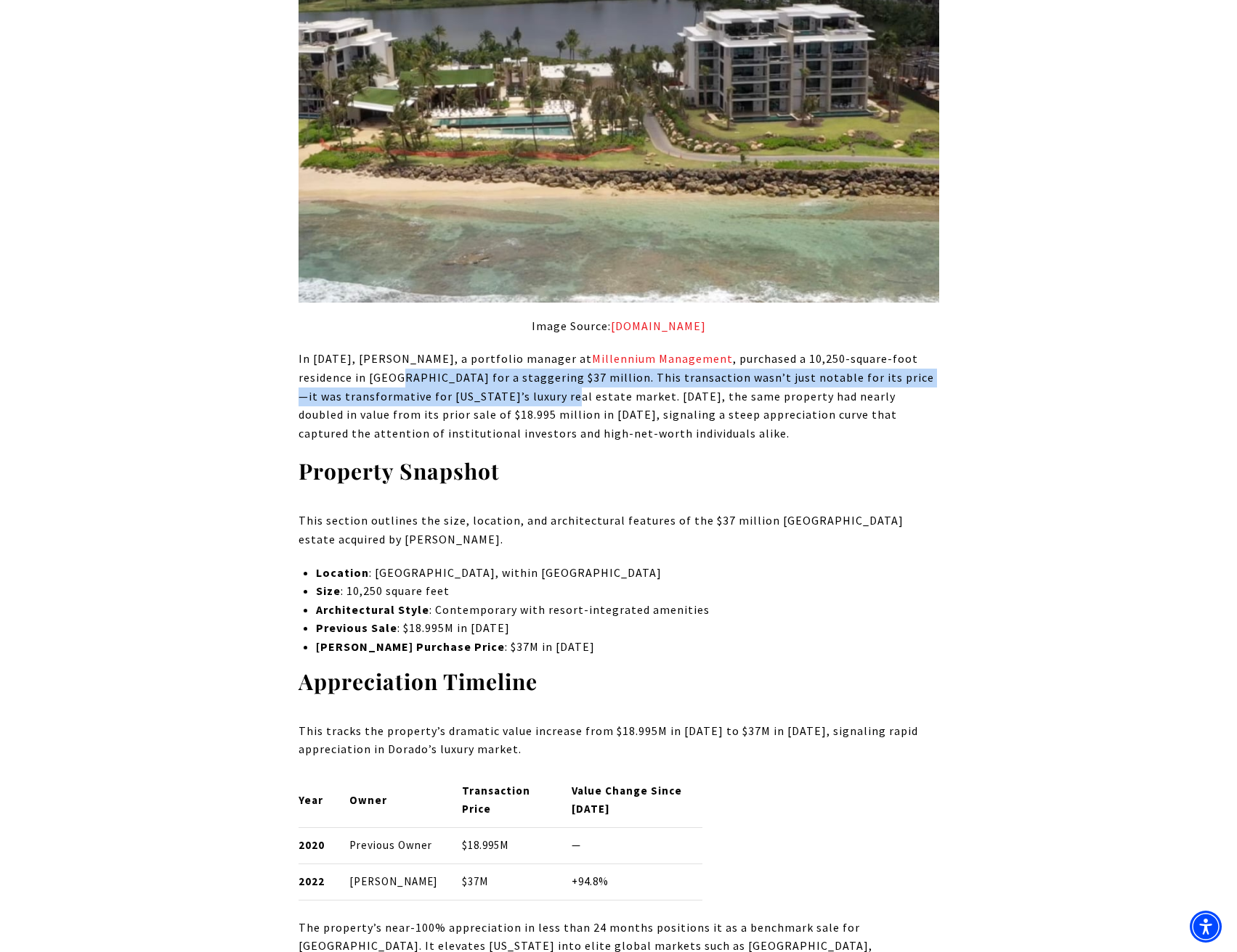
drag, startPoint x: 426, startPoint y: 375, endPoint x: 608, endPoint y: 404, distance: 184.3
click at [585, 404] on p "In [DATE], [PERSON_NAME], a portfolio manager at Millennium Management , purcha…" at bounding box center [618, 396] width 640 height 93
click at [608, 404] on p "In [DATE], [PERSON_NAME], a portfolio manager at Millennium Management , purcha…" at bounding box center [618, 396] width 640 height 93
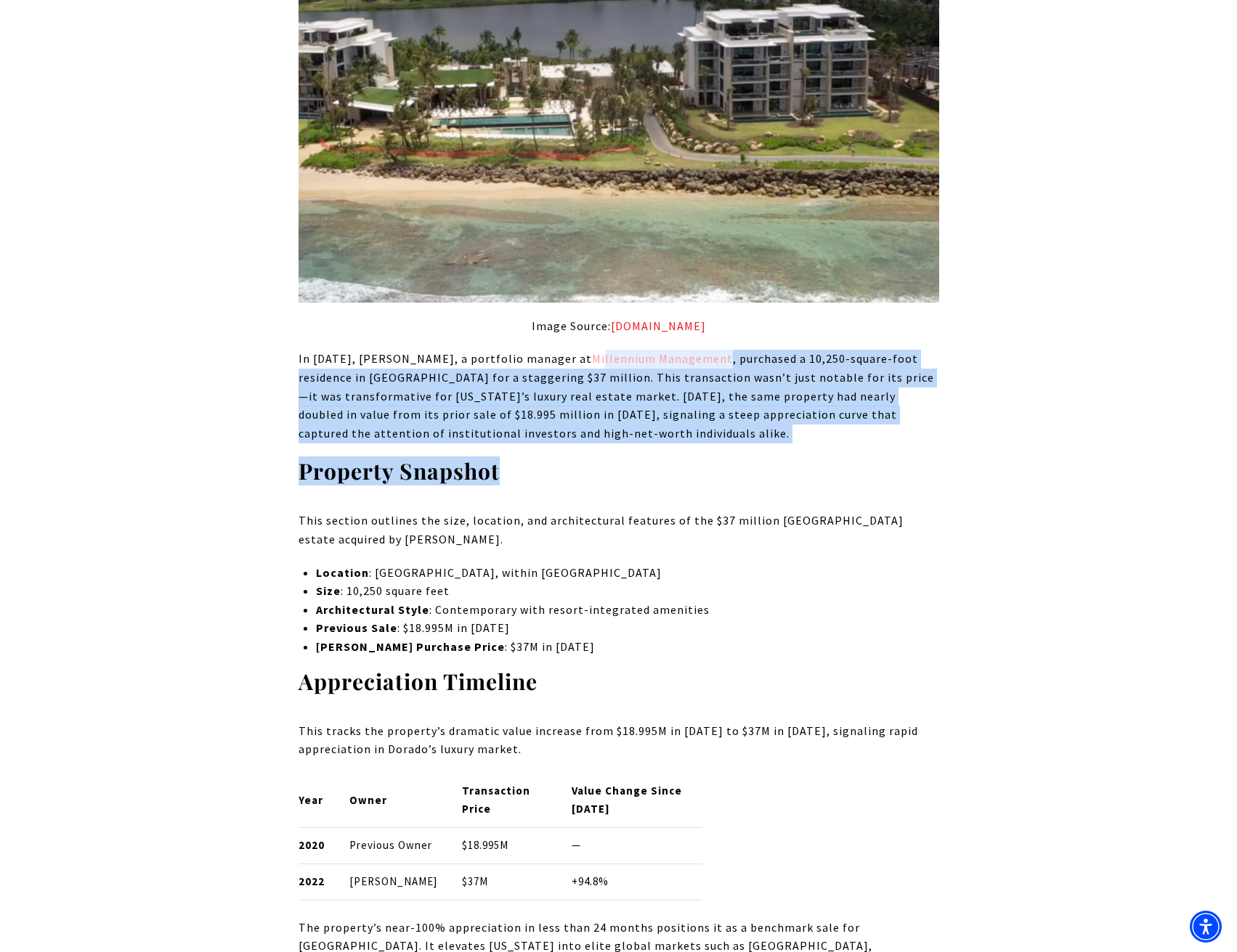
drag, startPoint x: 700, startPoint y: 436, endPoint x: 637, endPoint y: 363, distance: 96.4
click at [704, 424] on p "In [DATE], [PERSON_NAME], a portfolio manager at Millennium Management , purcha…" at bounding box center [618, 396] width 640 height 93
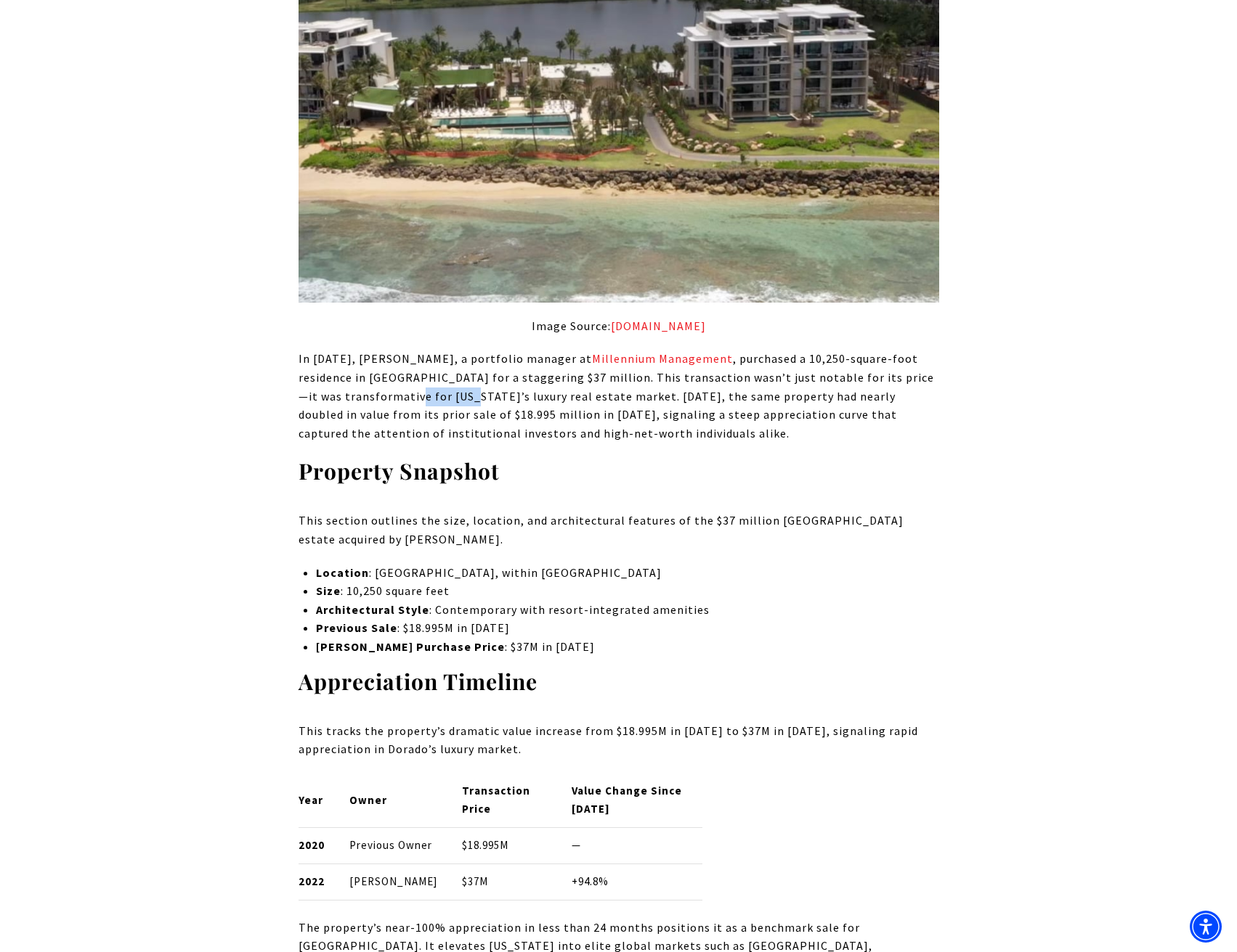
drag, startPoint x: 434, startPoint y: 399, endPoint x: 657, endPoint y: 417, distance: 223.7
click at [582, 414] on p "In [DATE], [PERSON_NAME], a portfolio manager at Millennium Management , purcha…" at bounding box center [618, 396] width 640 height 93
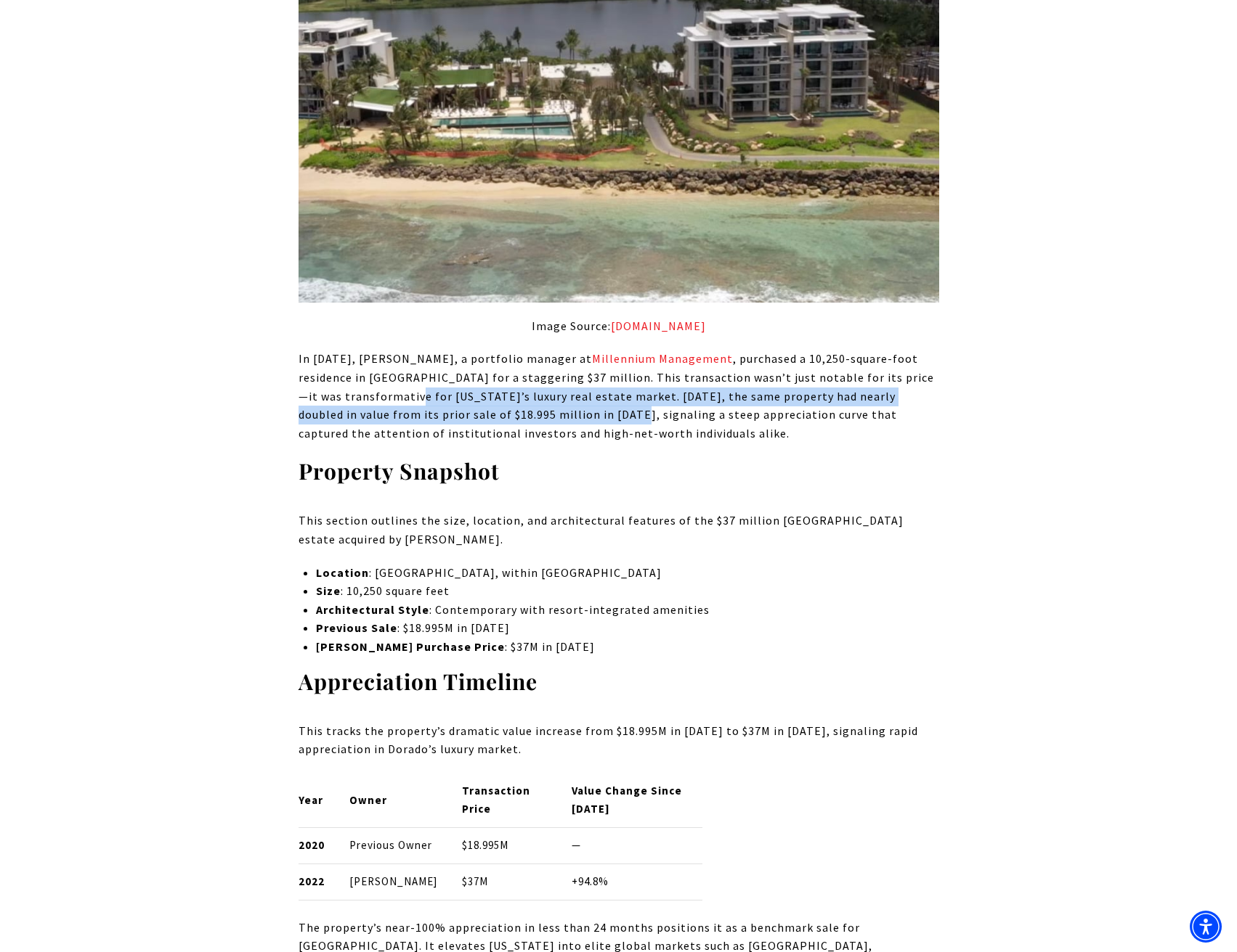
click at [657, 417] on p "In [DATE], [PERSON_NAME], a portfolio manager at Millennium Management , purcha…" at bounding box center [618, 396] width 640 height 93
drag, startPoint x: 673, startPoint y: 421, endPoint x: 454, endPoint y: 379, distance: 223.0
click at [460, 381] on p "In [DATE], [PERSON_NAME], a portfolio manager at Millennium Management , purcha…" at bounding box center [618, 396] width 640 height 93
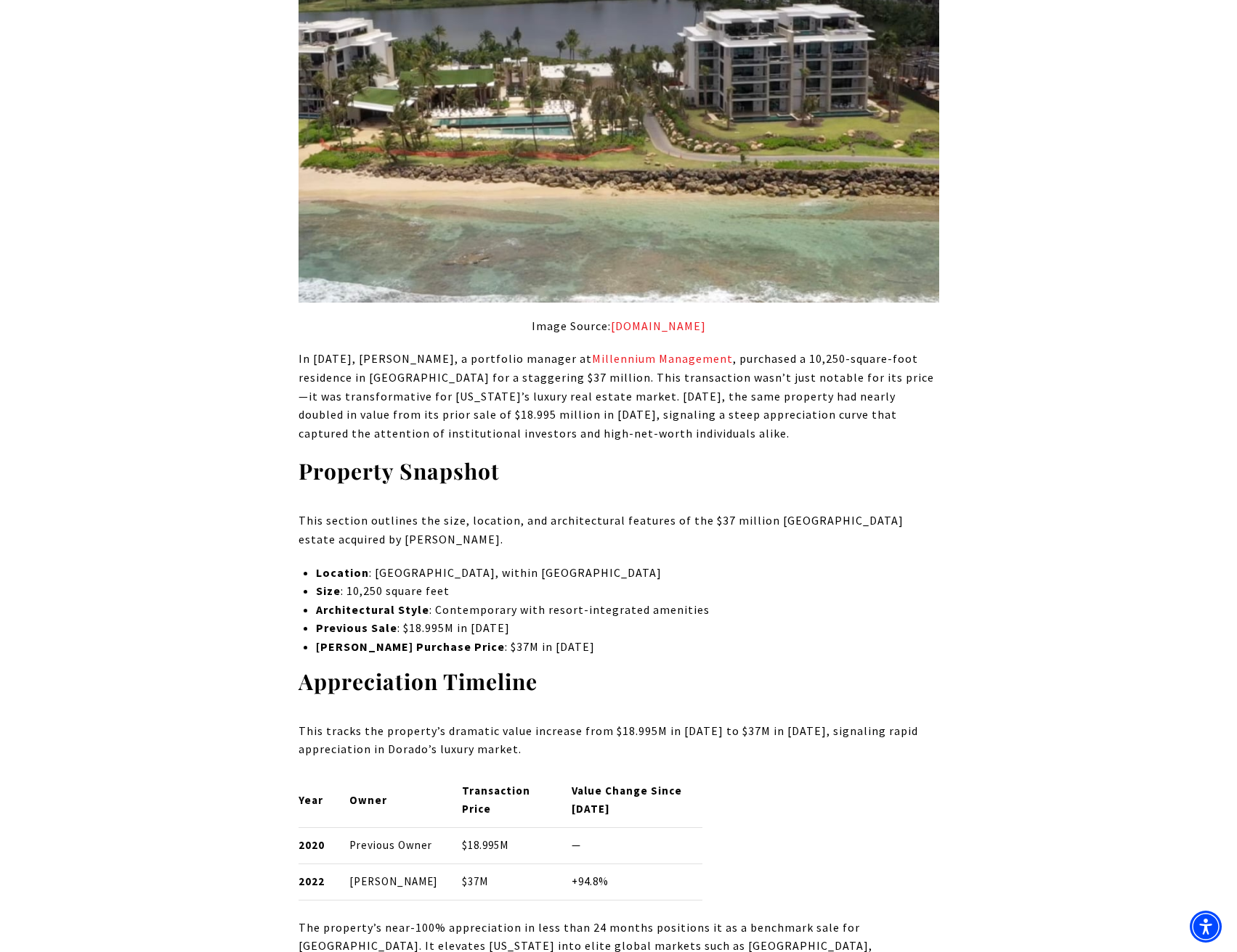
click at [438, 377] on p "In [DATE], [PERSON_NAME], a portfolio manager at Millennium Management , purcha…" at bounding box center [618, 396] width 640 height 93
drag, startPoint x: 449, startPoint y: 394, endPoint x: 645, endPoint y: 403, distance: 196.2
click at [591, 400] on p "In [DATE], [PERSON_NAME], a portfolio manager at Millennium Management , purcha…" at bounding box center [618, 396] width 640 height 93
click at [645, 403] on p "In [DATE], [PERSON_NAME], a portfolio manager at Millennium Management , purcha…" at bounding box center [618, 396] width 640 height 93
drag, startPoint x: 720, startPoint y: 424, endPoint x: 702, endPoint y: 410, distance: 22.8
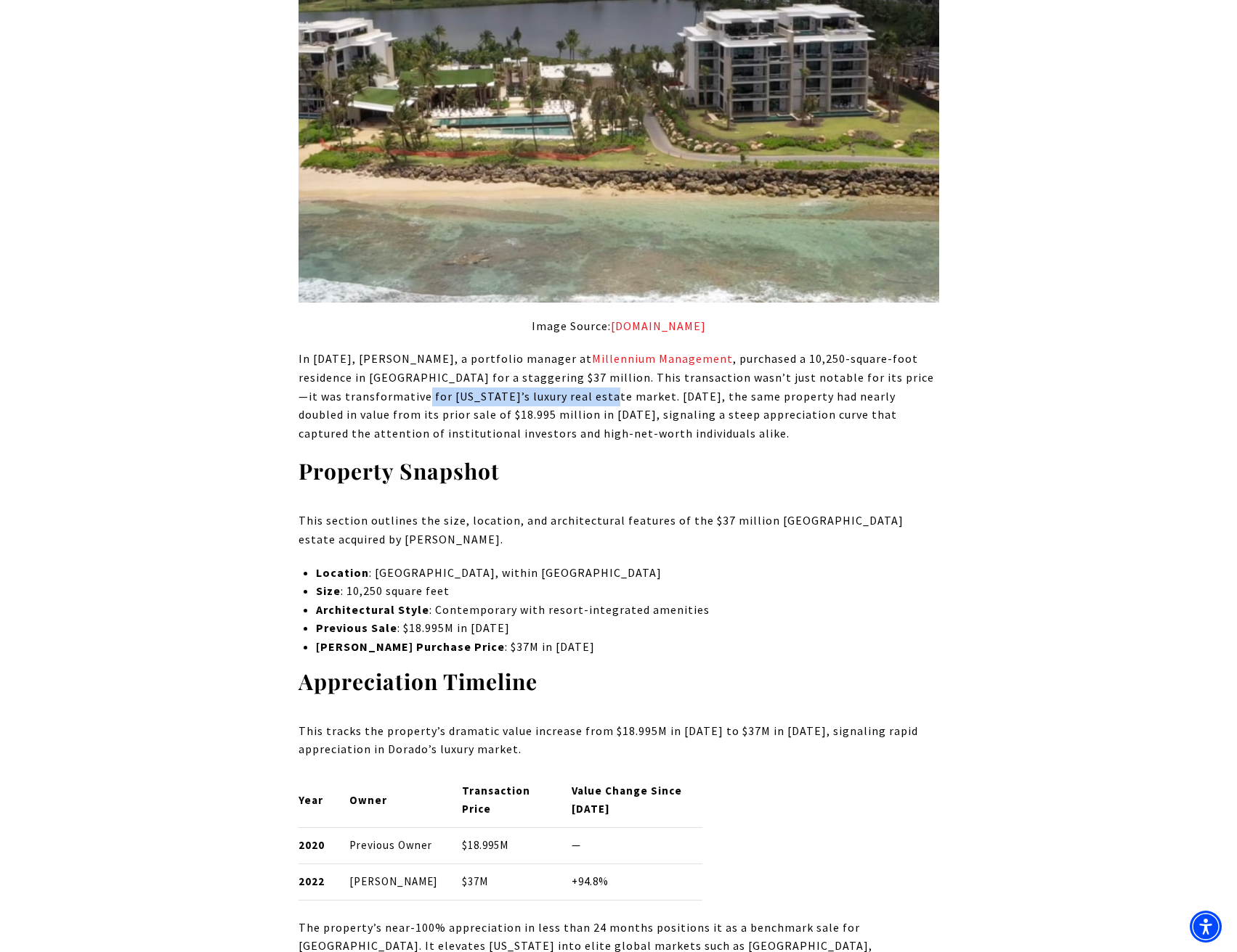
click at [705, 412] on p "In [DATE], [PERSON_NAME], a portfolio manager at Millennium Management , purcha…" at bounding box center [618, 396] width 640 height 93
click at [686, 395] on p "In [DATE], [PERSON_NAME], a portfolio manager at Millennium Management , purcha…" at bounding box center [618, 396] width 640 height 93
drag, startPoint x: 592, startPoint y: 407, endPoint x: 705, endPoint y: 419, distance: 113.6
click at [688, 418] on p "In [DATE], [PERSON_NAME], a portfolio manager at Millennium Management , purcha…" at bounding box center [618, 396] width 640 height 93
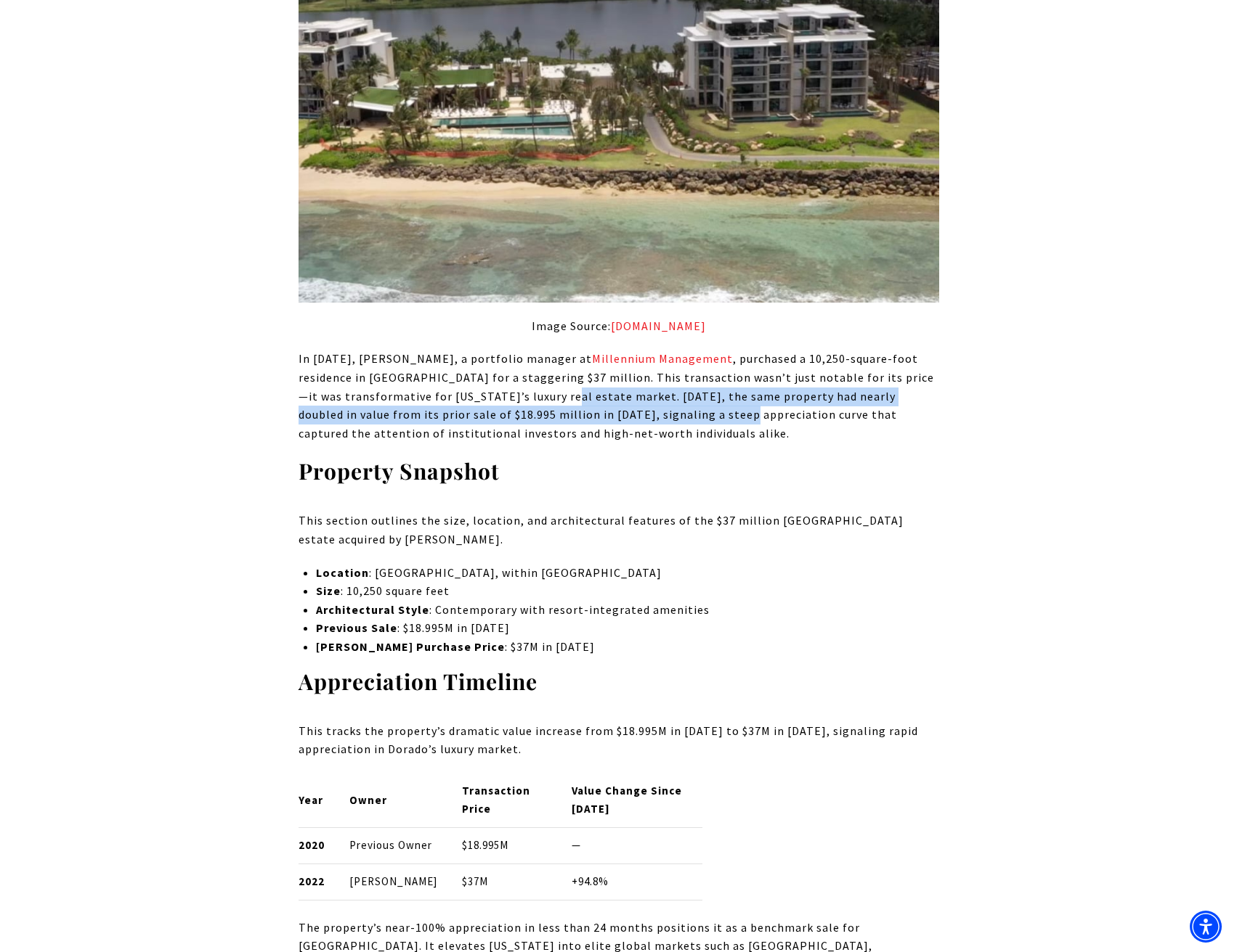
click at [750, 421] on p "In [DATE], [PERSON_NAME], a portfolio manager at Millennium Management , purcha…" at bounding box center [618, 396] width 640 height 93
click at [613, 398] on p "In [DATE], [PERSON_NAME], a portfolio manager at Millennium Management , purcha…" at bounding box center [618, 396] width 640 height 93
click at [583, 397] on p "In [DATE], [PERSON_NAME], a portfolio manager at Millennium Management , purcha…" at bounding box center [618, 396] width 640 height 93
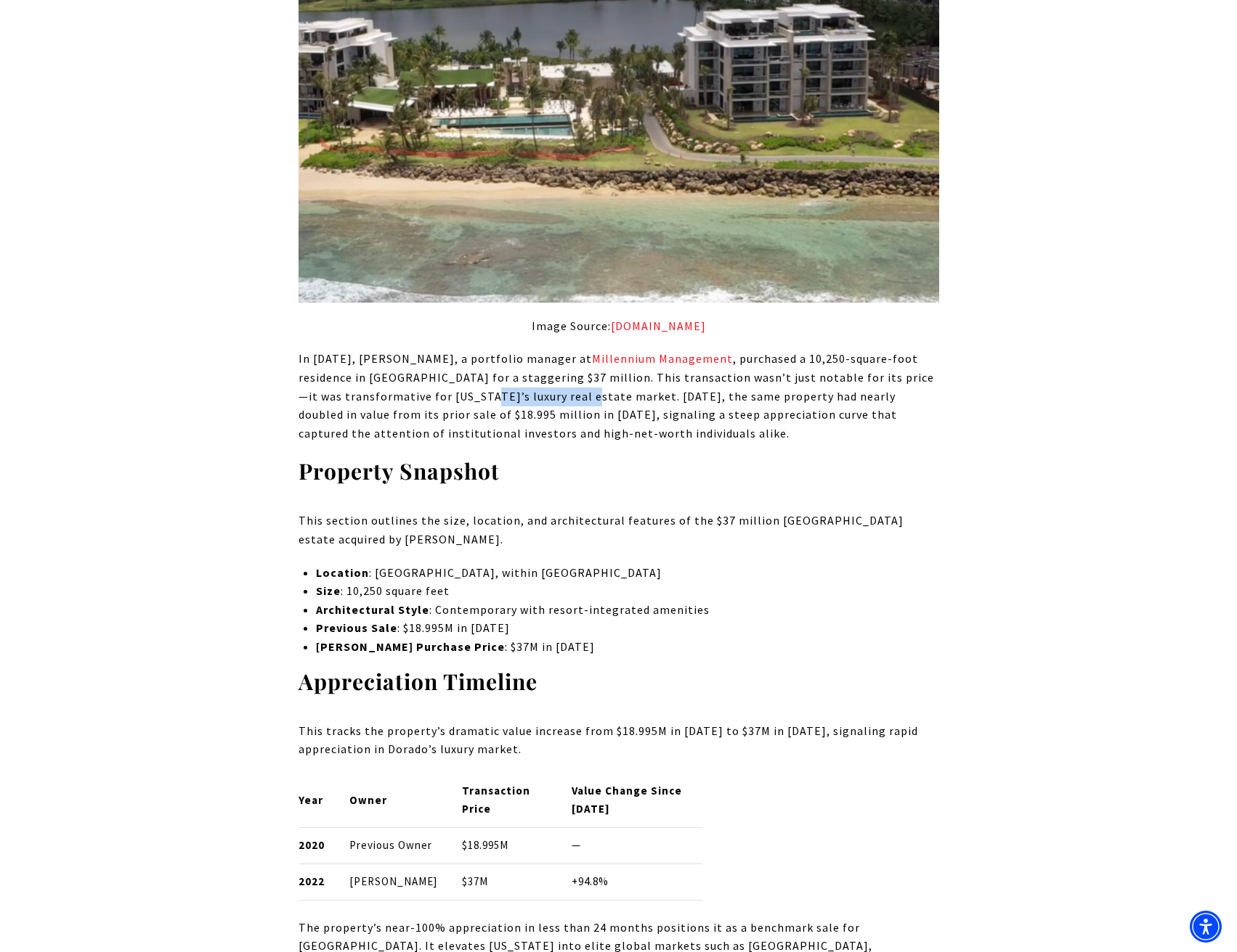
drag, startPoint x: 632, startPoint y: 410, endPoint x: 772, endPoint y: 421, distance: 140.4
click at [701, 417] on p "In [DATE], [PERSON_NAME], a portfolio manager at Millennium Management , purcha…" at bounding box center [618, 396] width 640 height 93
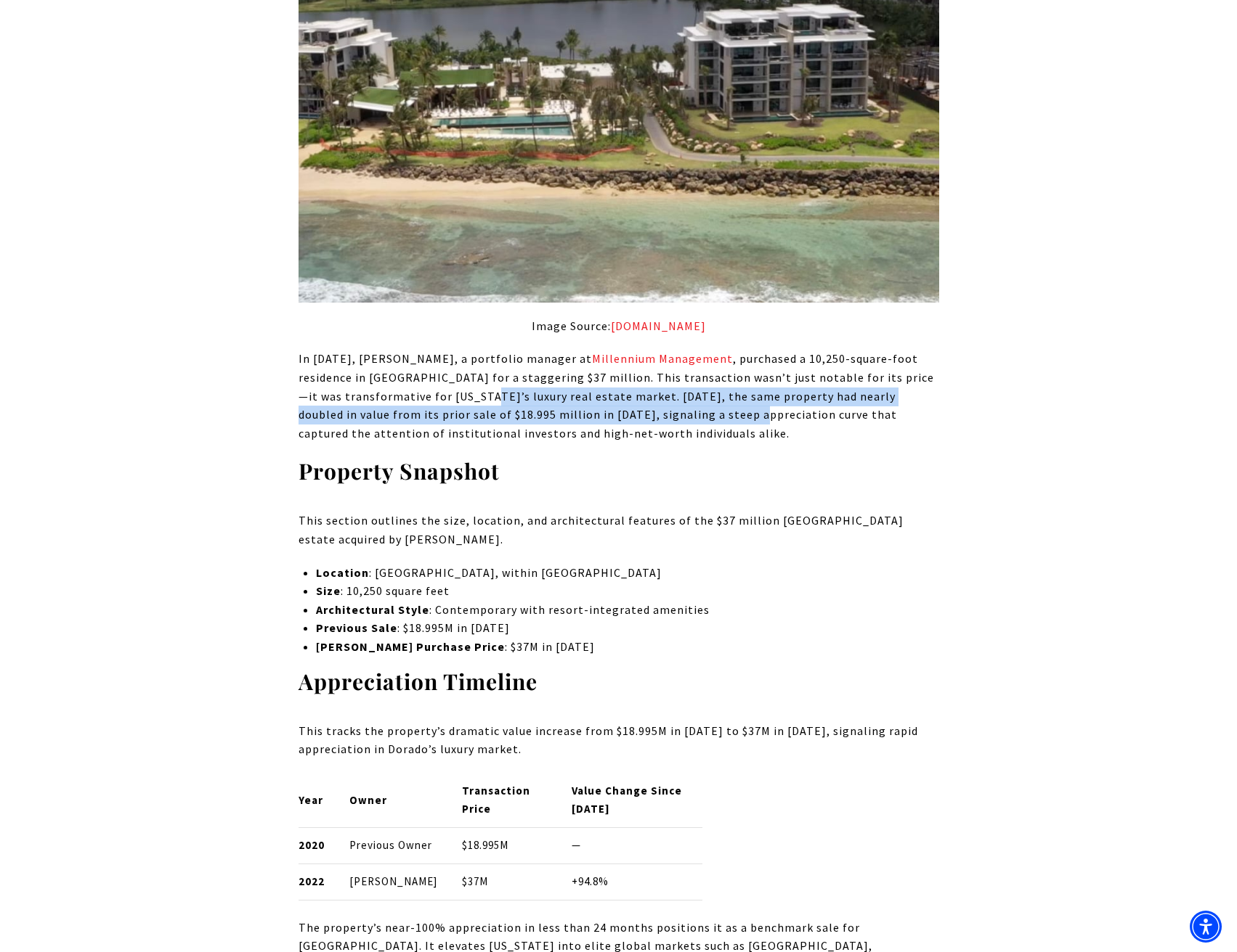
click at [772, 421] on p "In [DATE], [PERSON_NAME], a portfolio manager at Millennium Management , purcha…" at bounding box center [618, 396] width 640 height 93
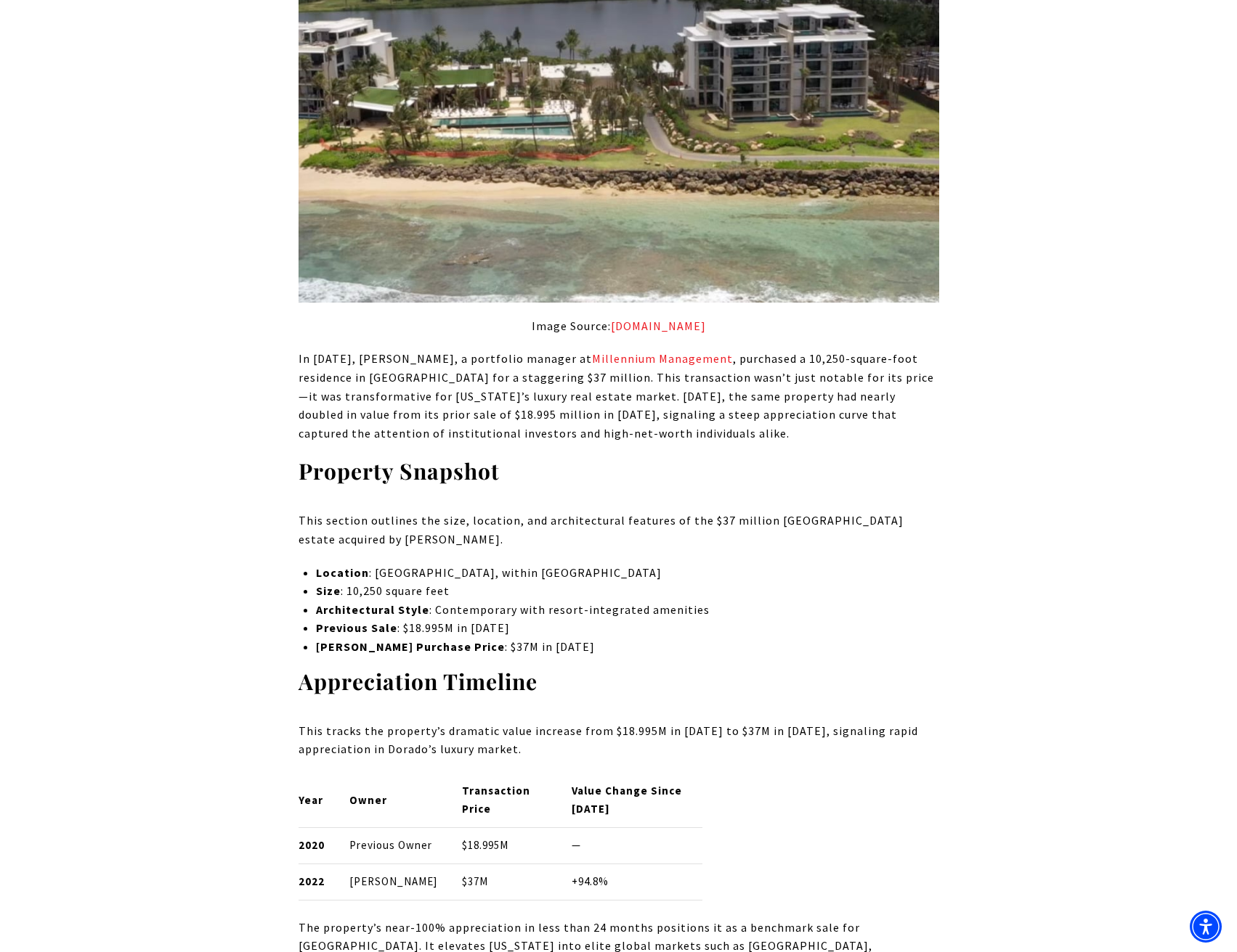
click at [676, 414] on p "In [DATE], [PERSON_NAME], a portfolio manager at Millennium Management , purcha…" at bounding box center [618, 396] width 640 height 93
drag, startPoint x: 665, startPoint y: 410, endPoint x: 541, endPoint y: 399, distance: 124.5
click at [651, 409] on p "In [DATE], [PERSON_NAME], a portfolio manager at Millennium Management , purcha…" at bounding box center [618, 396] width 640 height 93
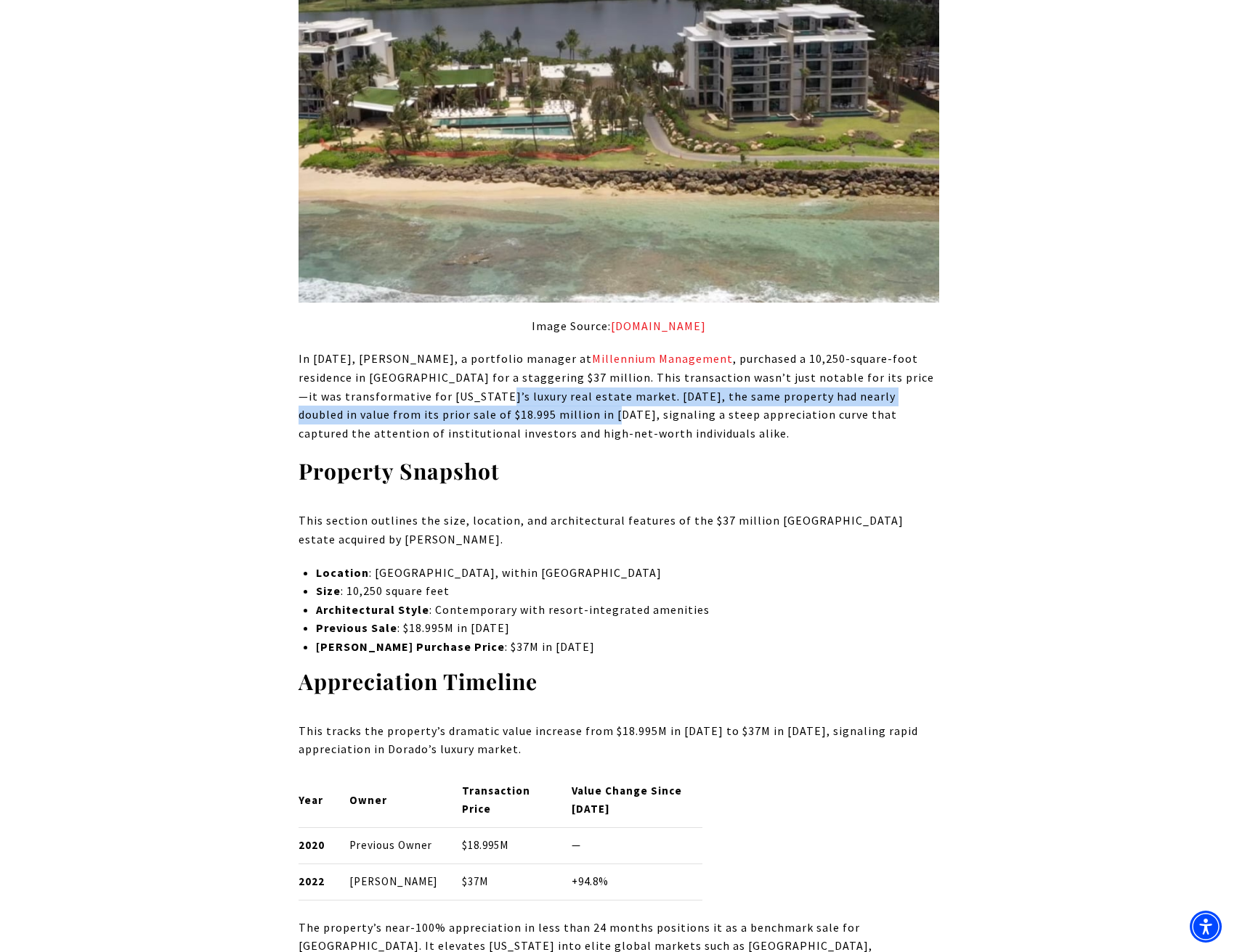
drag, startPoint x: 564, startPoint y: 407, endPoint x: 676, endPoint y: 420, distance: 112.8
click at [668, 418] on p "In [DATE], [PERSON_NAME], a portfolio manager at Millennium Management , purcha…" at bounding box center [618, 396] width 640 height 93
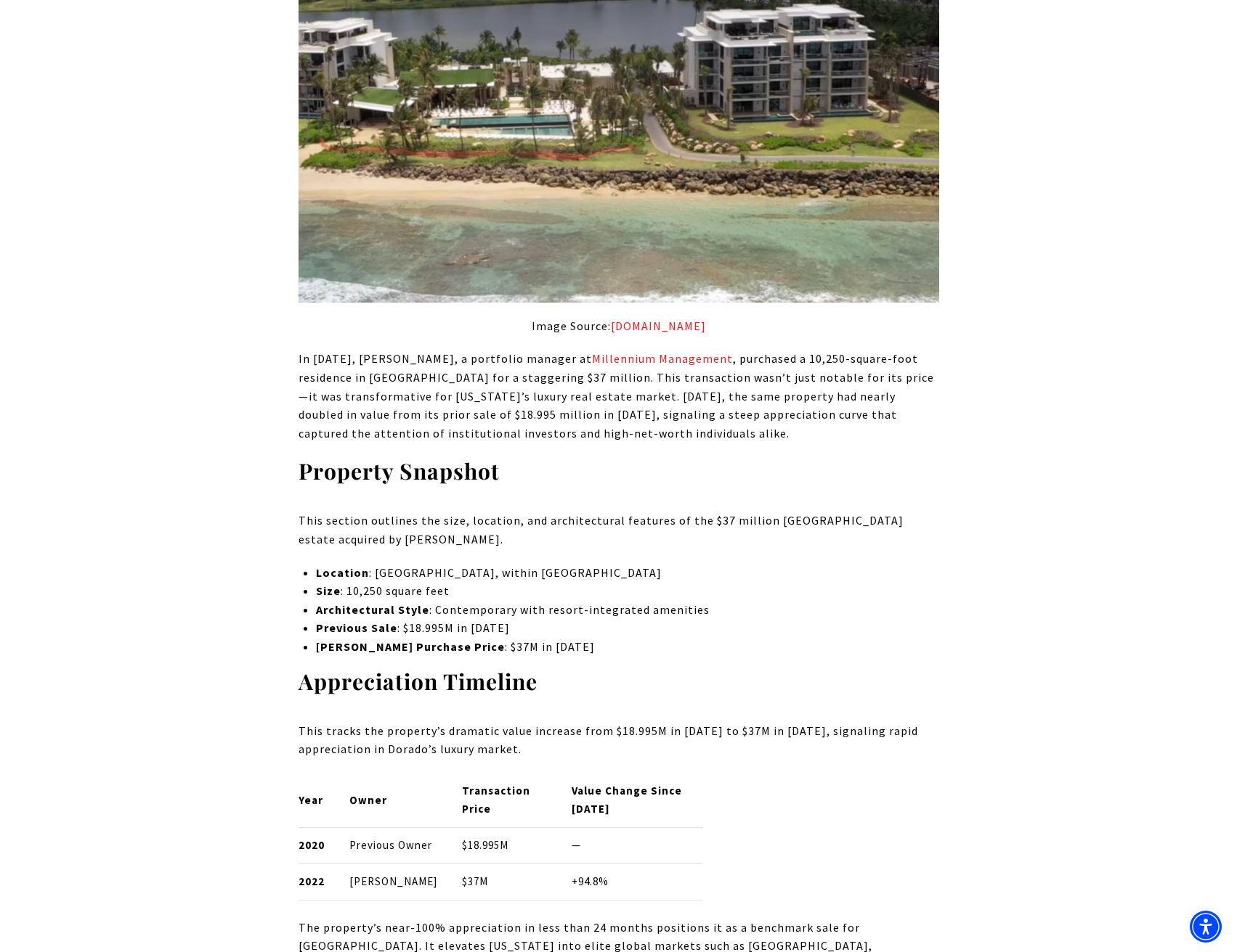
click at [730, 424] on p "In [DATE], [PERSON_NAME], a portfolio manager at Millennium Management , purcha…" at bounding box center [618, 396] width 640 height 93
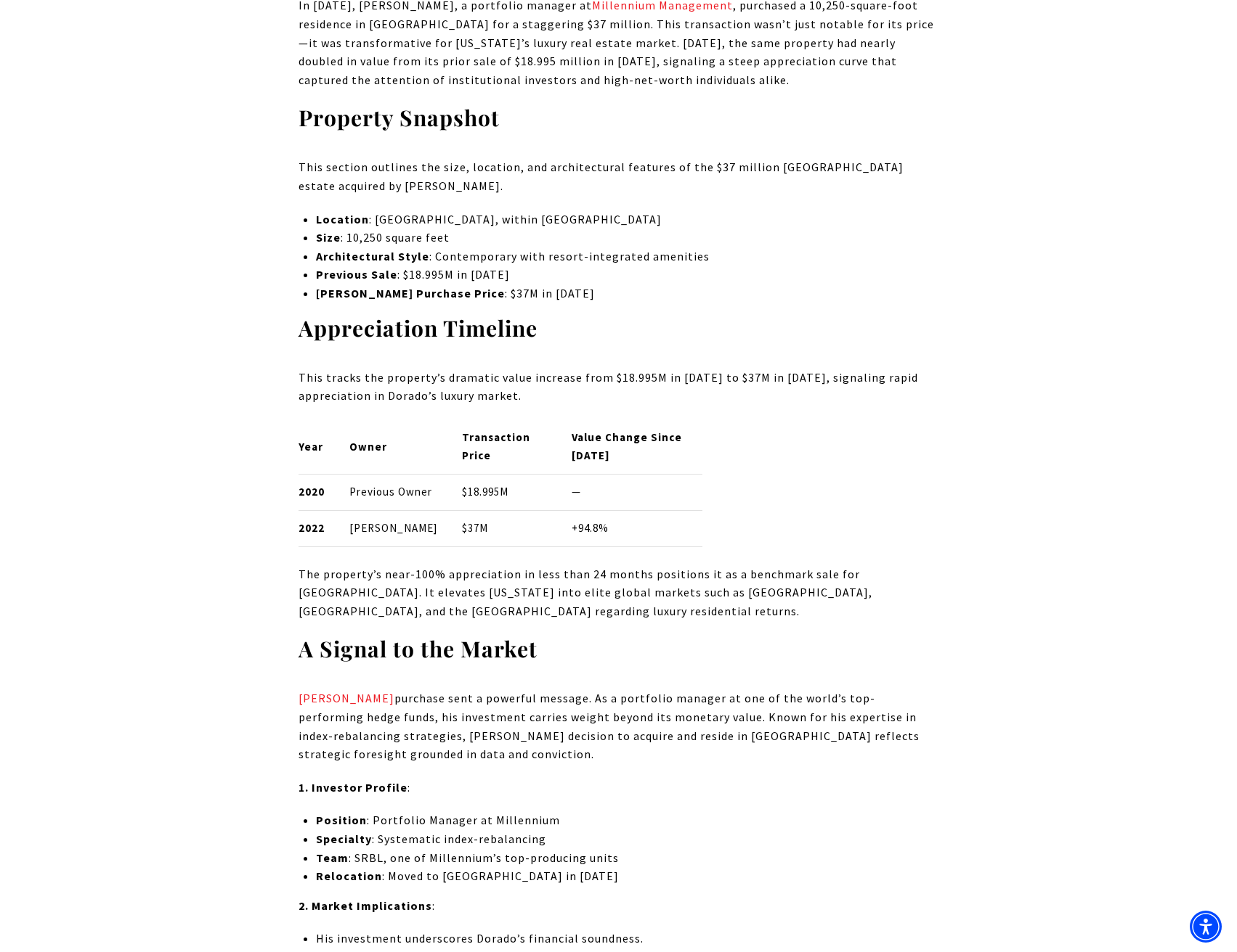
scroll to position [1548, 0]
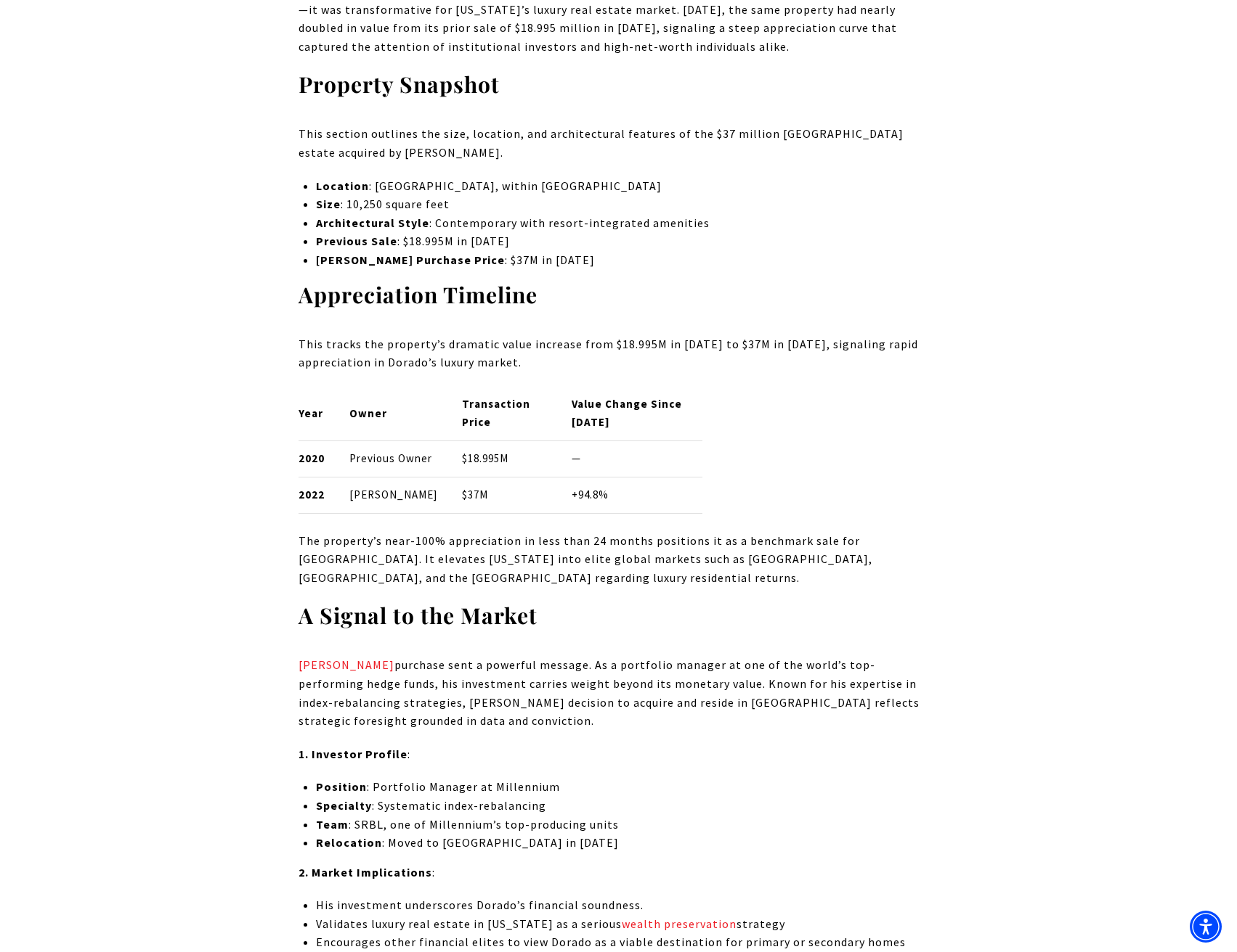
drag
click at [492, 477] on tr "2020 Previous Owner $18.995M —" at bounding box center [500, 458] width 404 height 37
click at [520, 468] on p "$18.995M" at bounding box center [504, 459] width 86 height 18
click at [404, 465] on tr "2020 Previous Owner $18.995M —" at bounding box center [500, 458] width 404 height 37
click at [397, 462] on p "Previous Owner" at bounding box center [393, 459] width 88 height 18
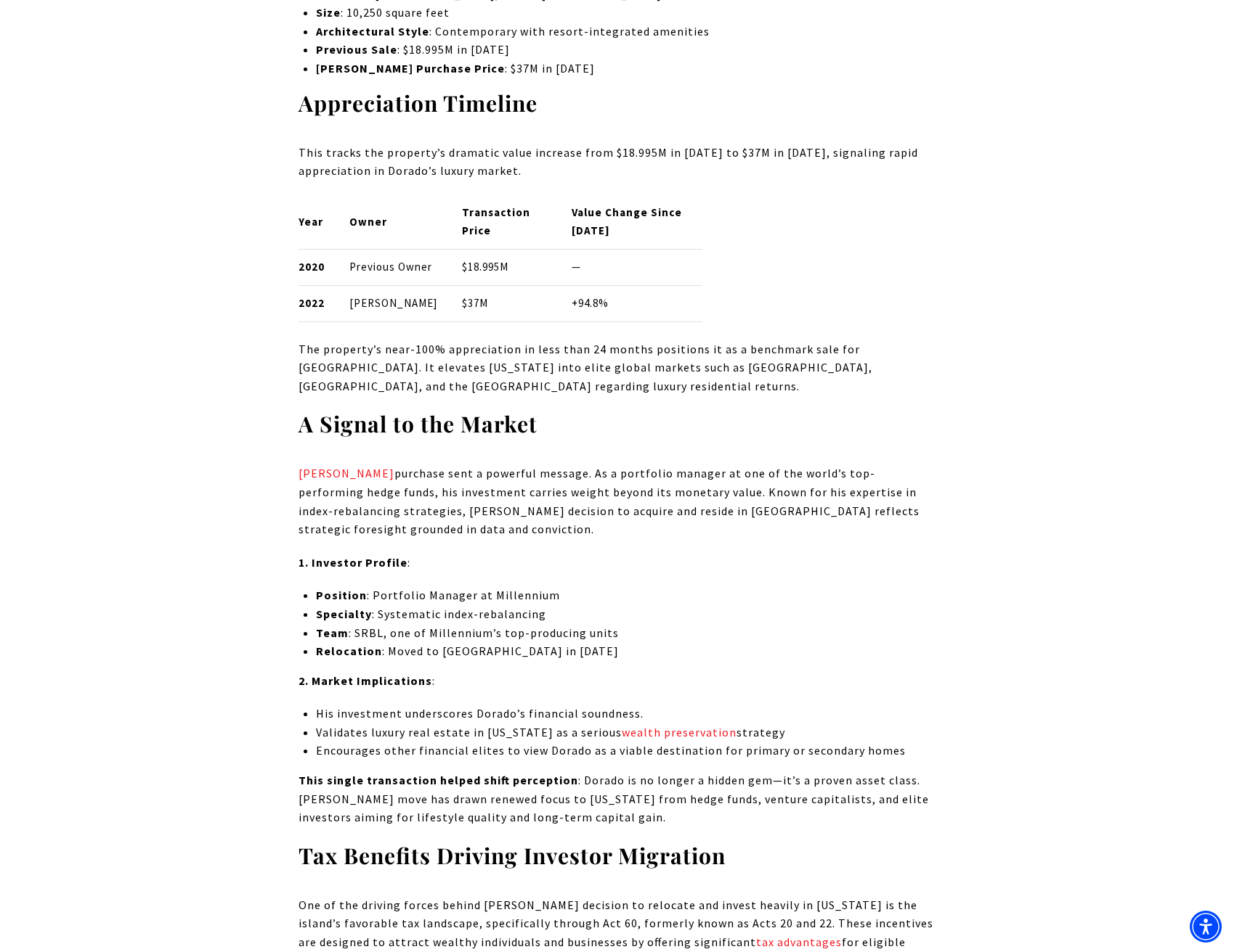
scroll to position [1742, 0]
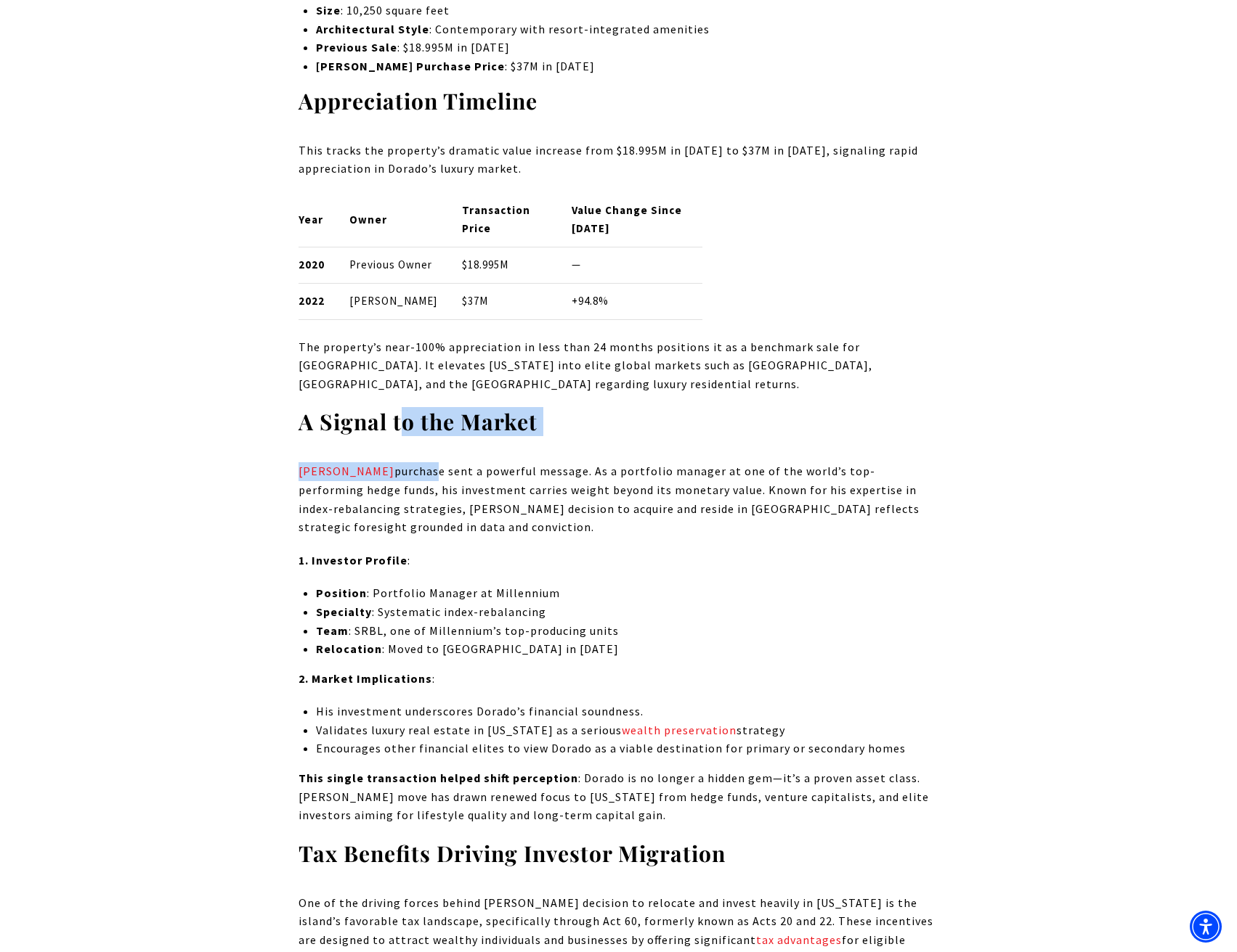
click at [543, 571] on p "1. Investor Profile :" at bounding box center [618, 561] width 640 height 19
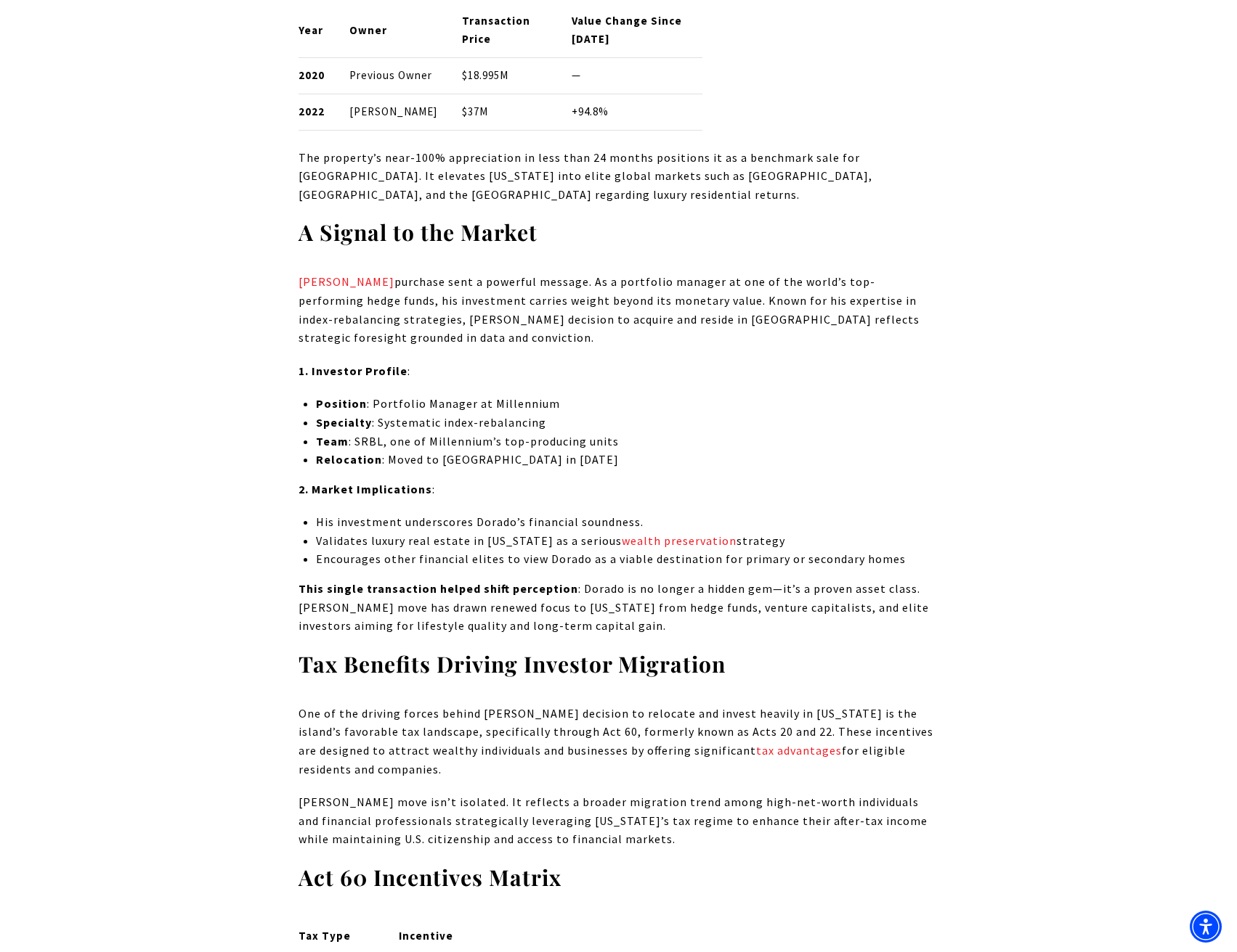
scroll to position [1936, 0]
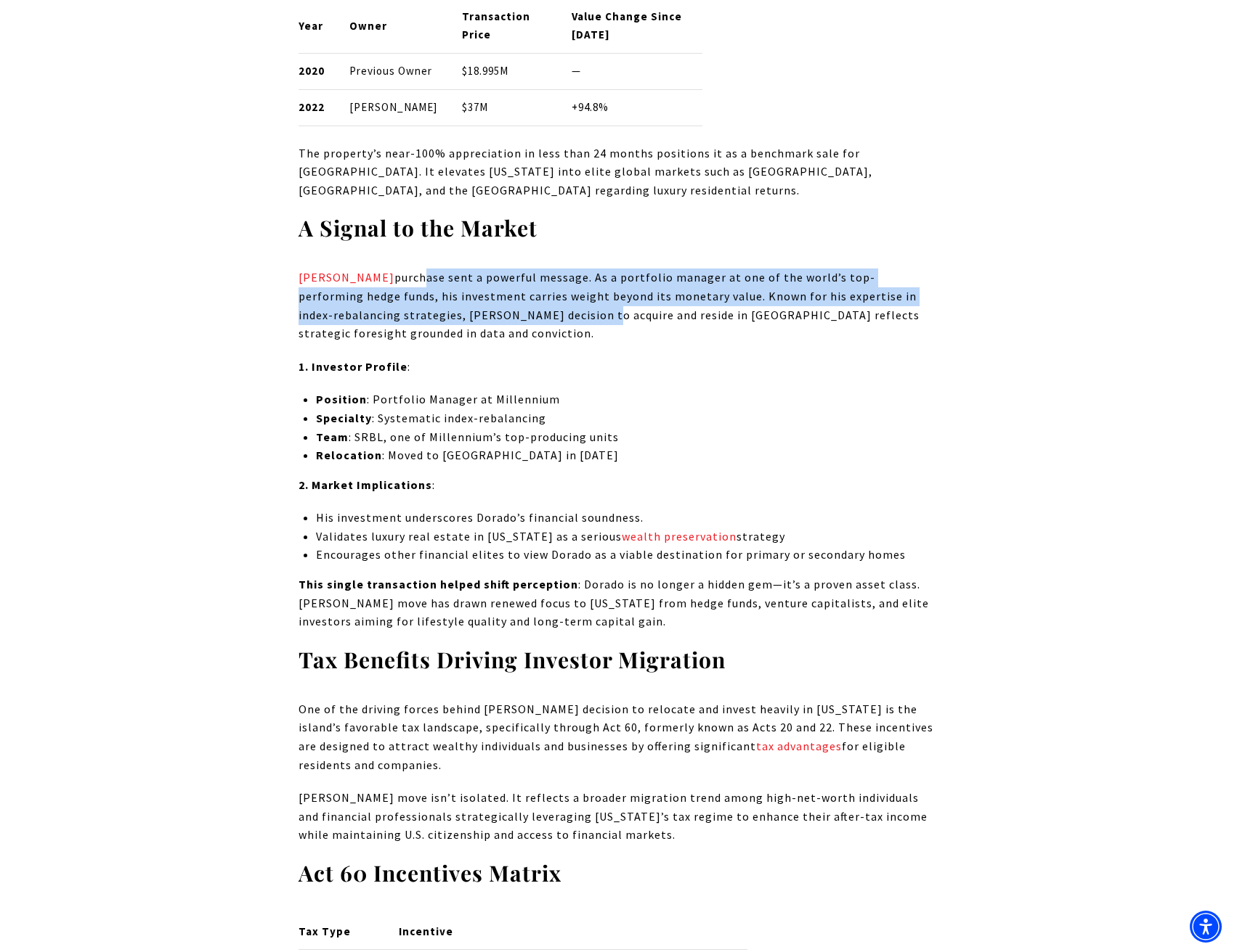
click at [485, 343] on p "[PERSON_NAME] purchase sent a powerful message. As a portfolio manager at one o…" at bounding box center [618, 305] width 640 height 74
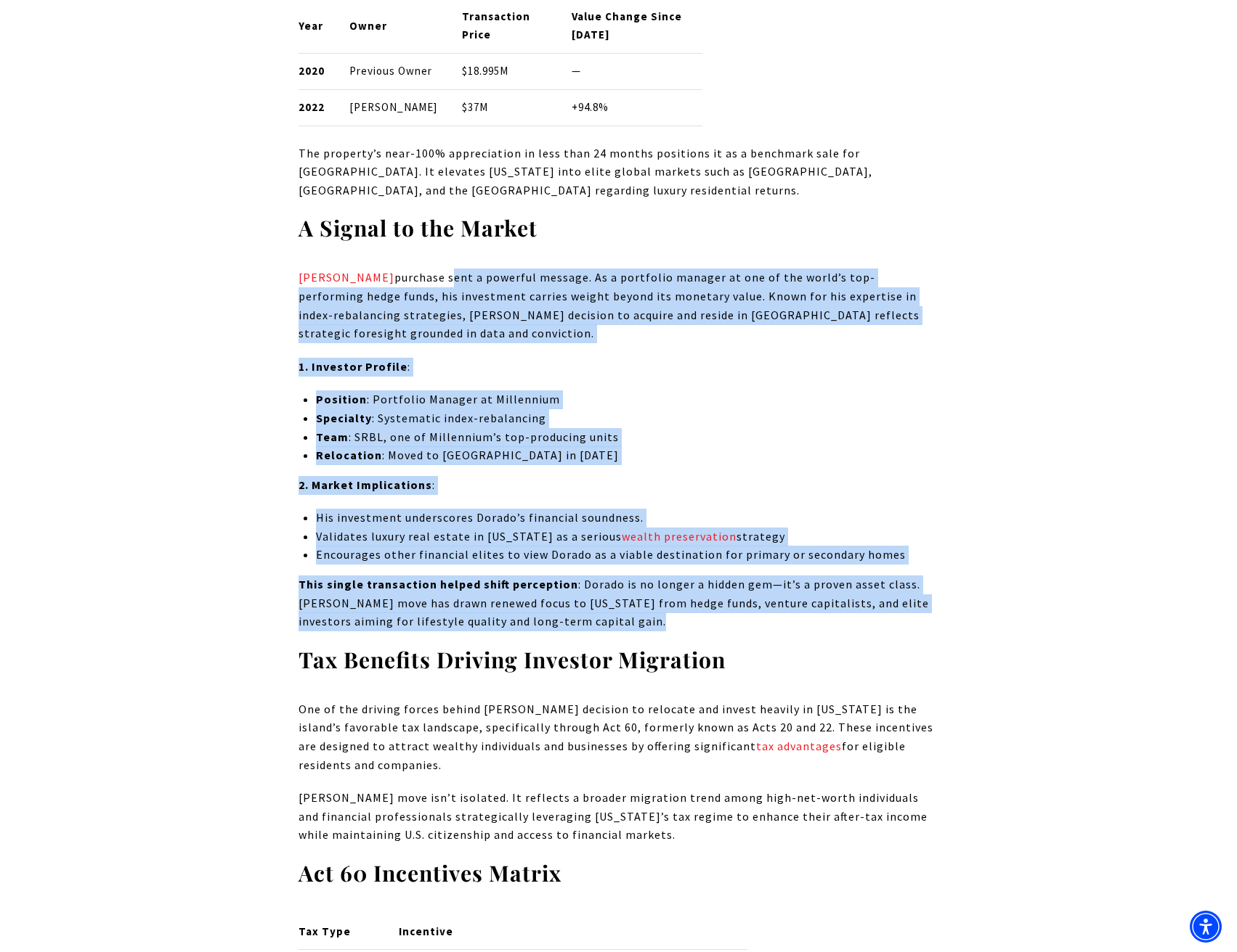
copy div "lore i dolorsit ametcon. Ad e seddoeius tempori ut lab et dol magna’a eni-admin…"
click at [699, 631] on p "This single transaction helped shift perception : Dorado is no longer a hidden …" at bounding box center [618, 603] width 640 height 56
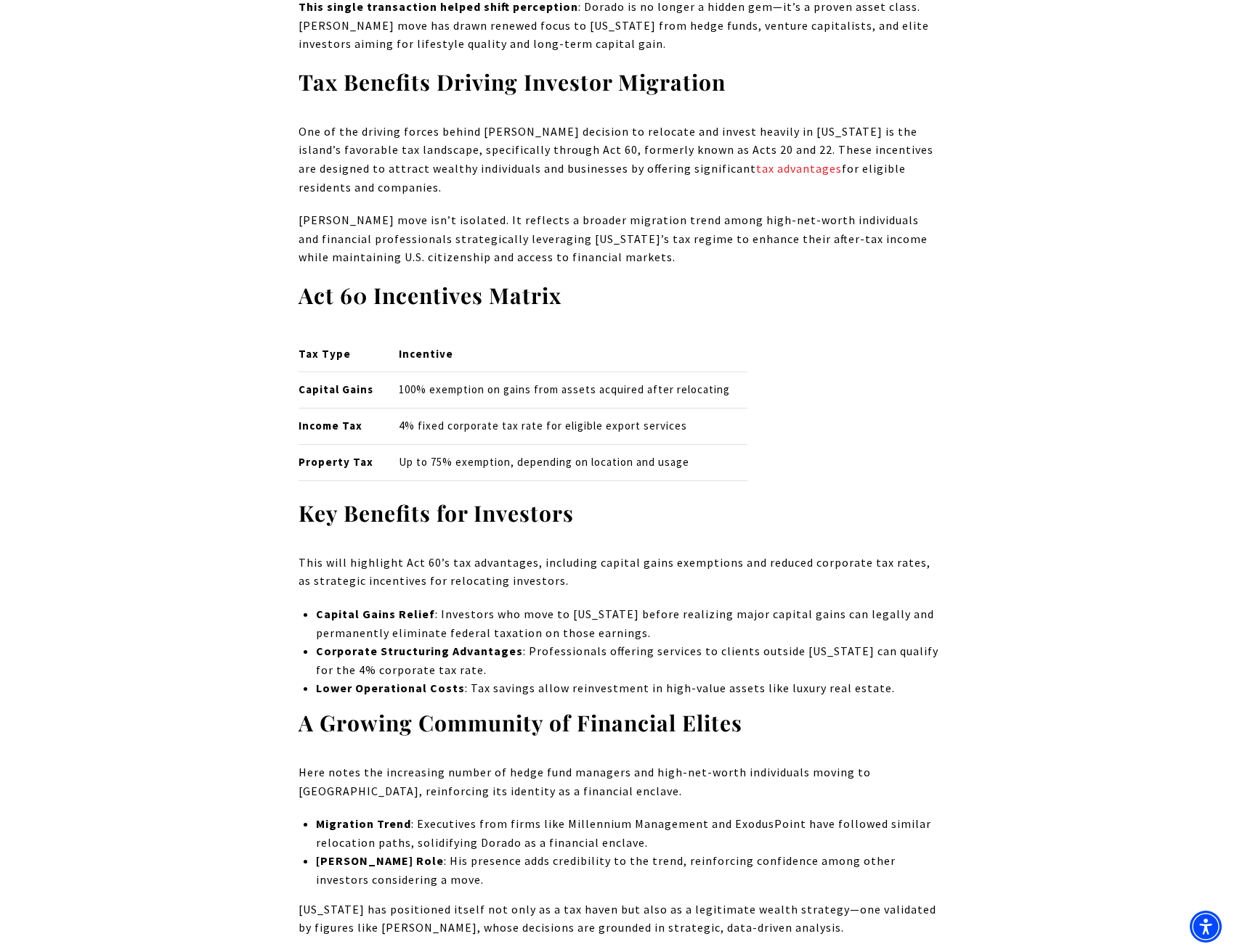
scroll to position [2516, 0]
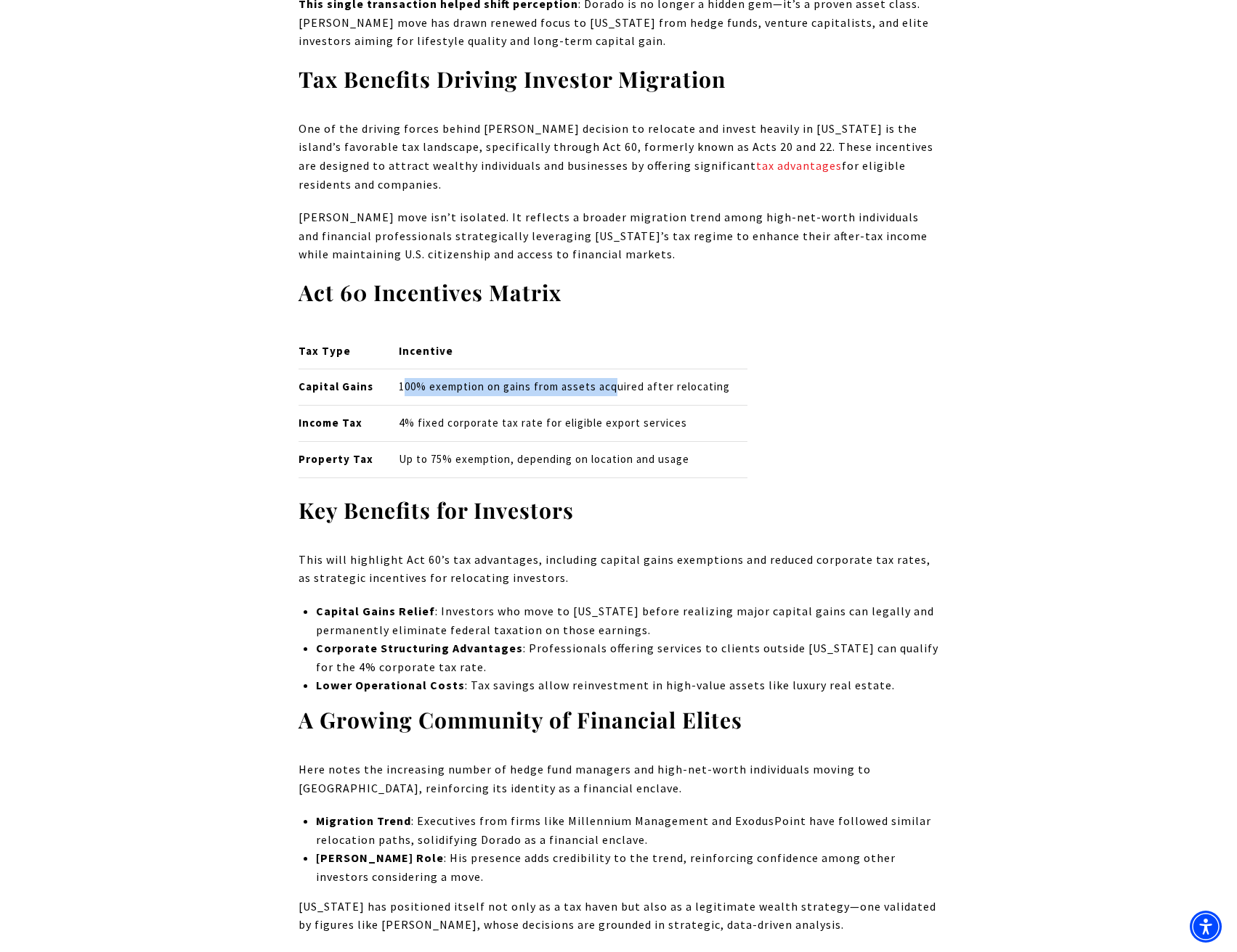
click at [682, 396] on p "100% exemption on gains from assets acquired after relocating" at bounding box center [573, 387] width 349 height 18
click at [701, 396] on p "100% exemption on gains from assets acquired after relocating" at bounding box center [573, 387] width 349 height 18
click at [573, 396] on p "100% exemption on gains from assets acquired after relocating" at bounding box center [573, 387] width 349 height 18
click at [560, 396] on p "100% exemption on gains from assets acquired after relocating" at bounding box center [573, 387] width 349 height 18
click at [735, 396] on p "100% exemption on gains from assets acquired after relocating" at bounding box center [573, 387] width 349 height 18
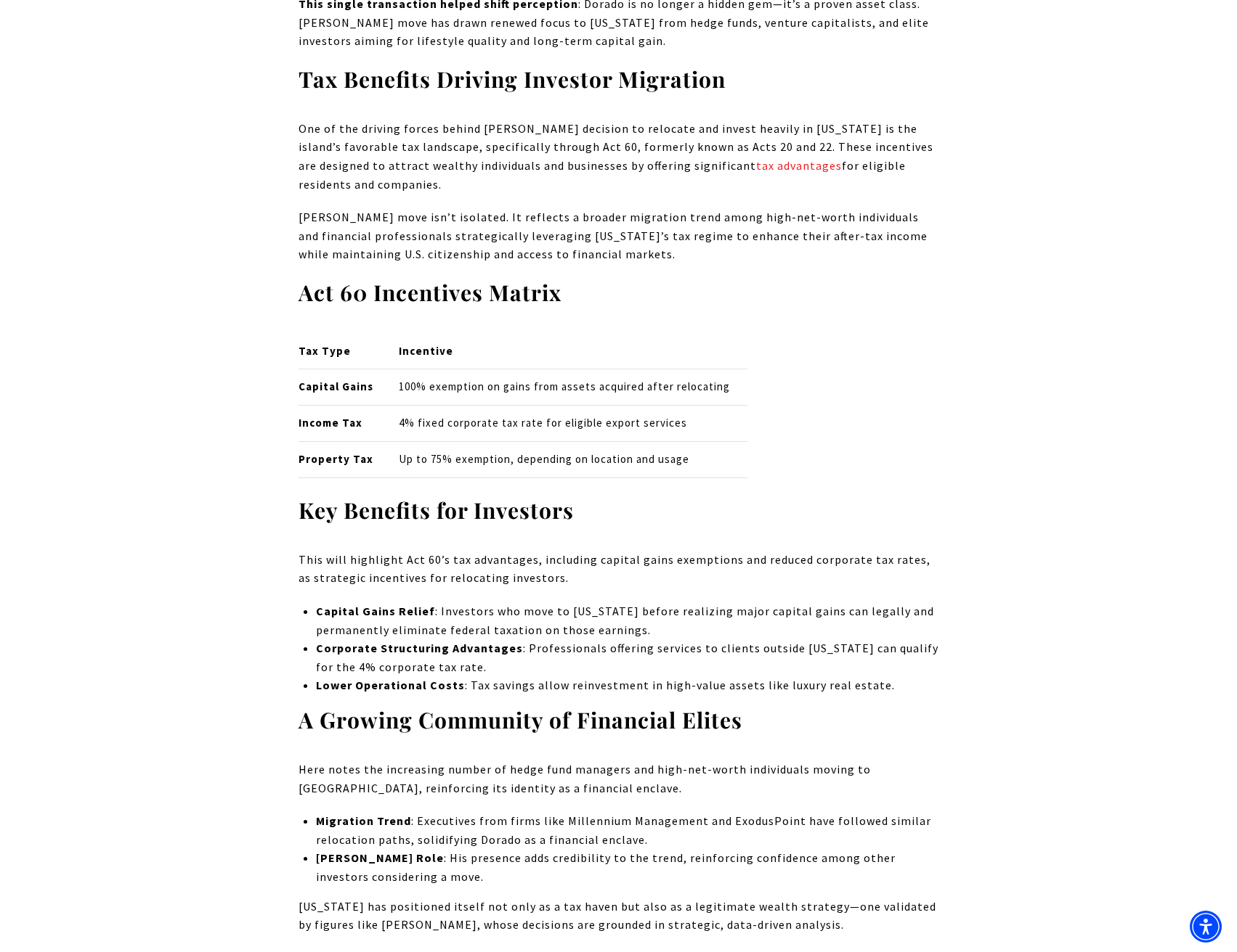
click at [828, 434] on div "Tax Type Incentive Capital Gains 100% exemption on gains from assets acquired a…" at bounding box center [618, 405] width 640 height 145
click at [489, 396] on p "100% exemption on gains from assets acquired after relocating" at bounding box center [573, 387] width 349 height 18
click at [471, 396] on p "100% exemption on gains from assets acquired after relocating" at bounding box center [573, 387] width 349 height 18
click at [643, 396] on p "100% exemption on gains from assets acquired after relocating" at bounding box center [573, 387] width 349 height 18
click at [701, 396] on p "100% exemption on gains from assets acquired after relocating" at bounding box center [573, 387] width 349 height 18
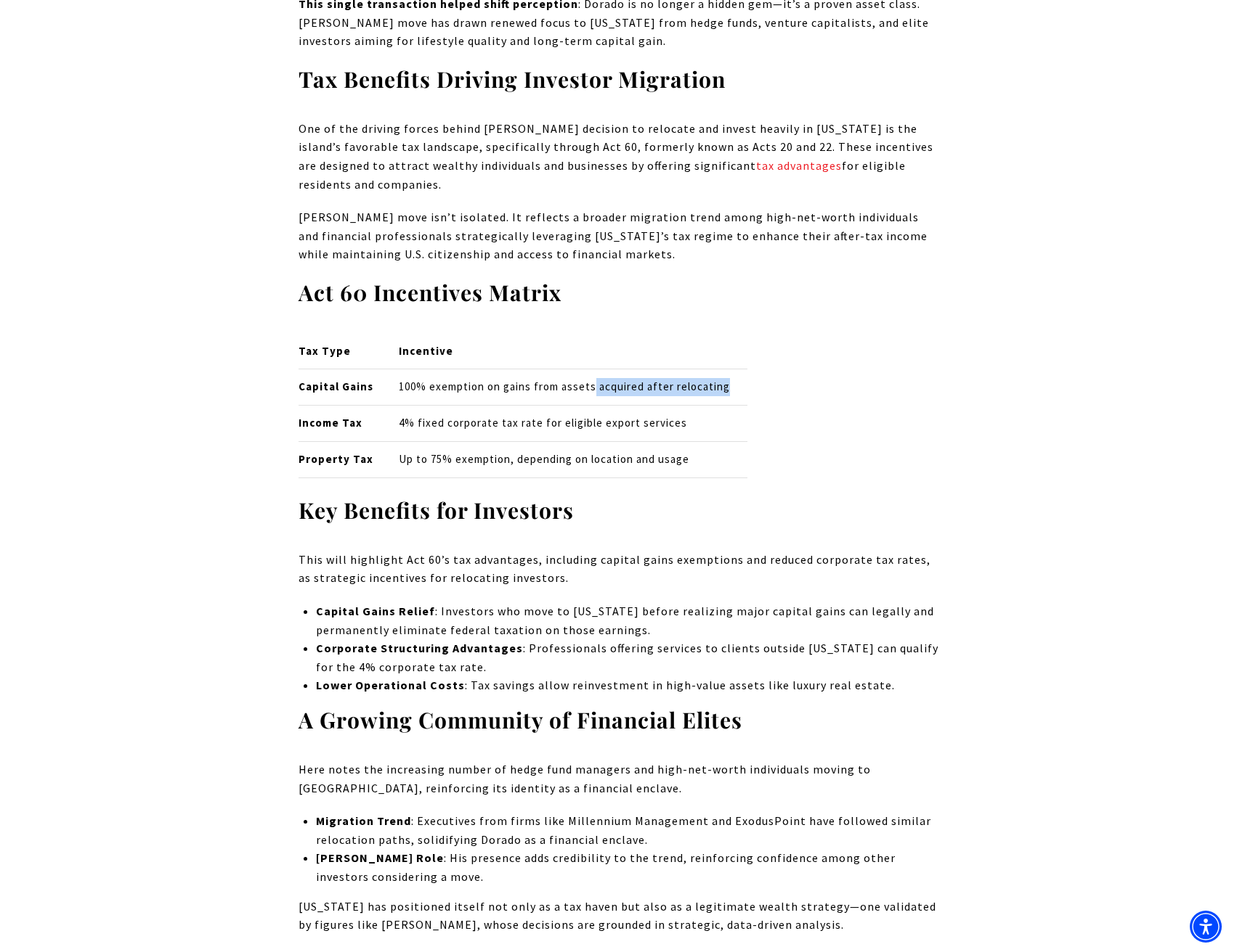
click at [538, 396] on p "100% exemption on gains from assets acquired after relocating" at bounding box center [573, 387] width 349 height 18
click at [514, 396] on p "100% exemption on gains from assets acquired after relocating" at bounding box center [573, 387] width 349 height 18
click at [572, 405] on td "100% exemption on gains from assets acquired after relocating" at bounding box center [567, 386] width 361 height 37
click at [676, 405] on td "100% exemption on gains from assets acquired after relocating" at bounding box center [567, 386] width 361 height 37
click at [585, 433] on p "4% fixed corporate tax rate for eligible export services" at bounding box center [573, 424] width 349 height 18
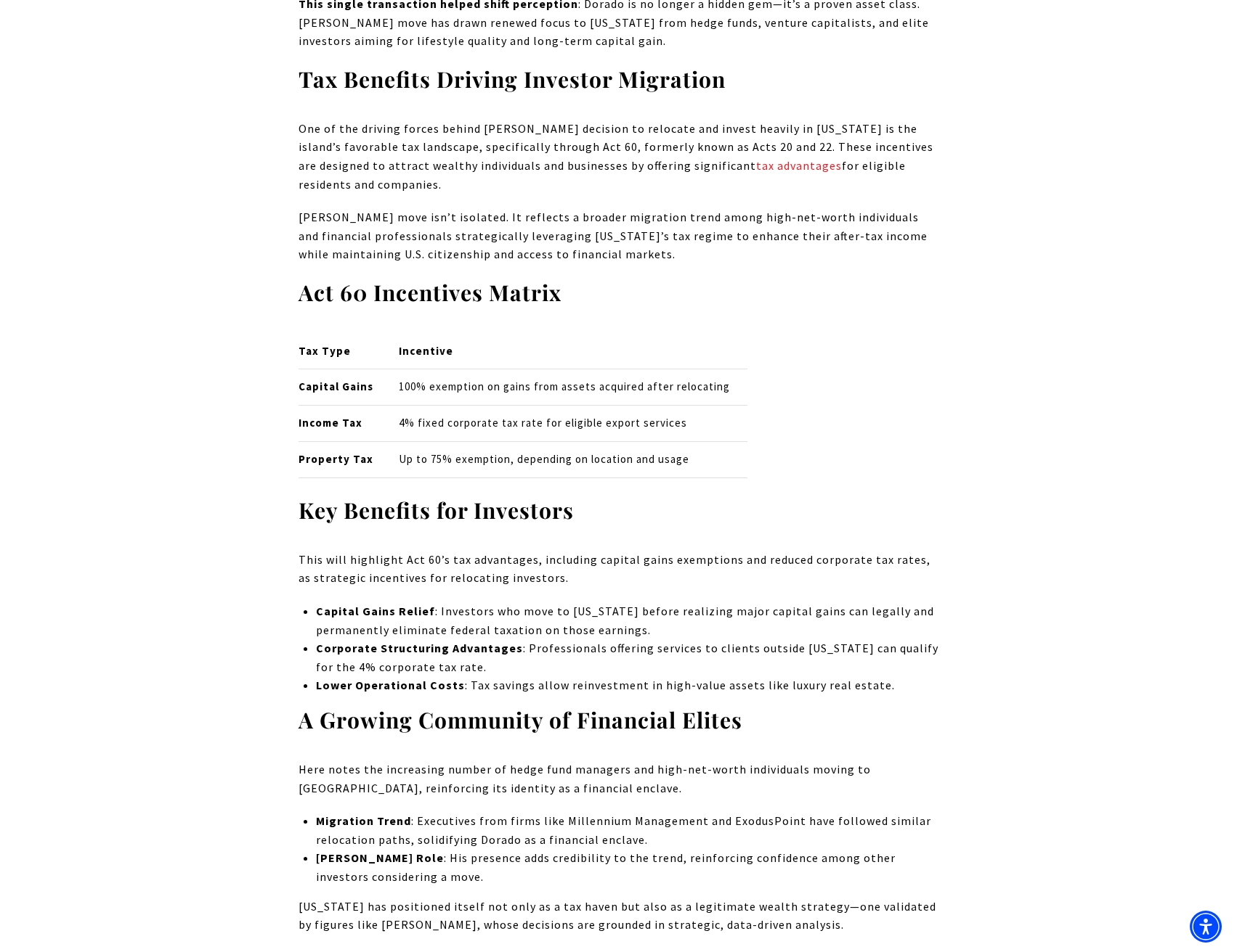
click at [624, 433] on p "4% fixed corporate tax rate for eligible export services" at bounding box center [573, 424] width 349 height 18
click at [478, 433] on p "4% fixed corporate tax rate for eligible export services" at bounding box center [573, 424] width 349 height 18
click at [446, 433] on p "4% fixed corporate tax rate for eligible export services" at bounding box center [573, 424] width 349 height 18
click at [629, 433] on p "4% fixed corporate tax rate for eligible export services" at bounding box center [573, 424] width 349 height 18
click at [673, 441] on td "4% fixed corporate tax rate for eligible export services" at bounding box center [567, 423] width 361 height 37
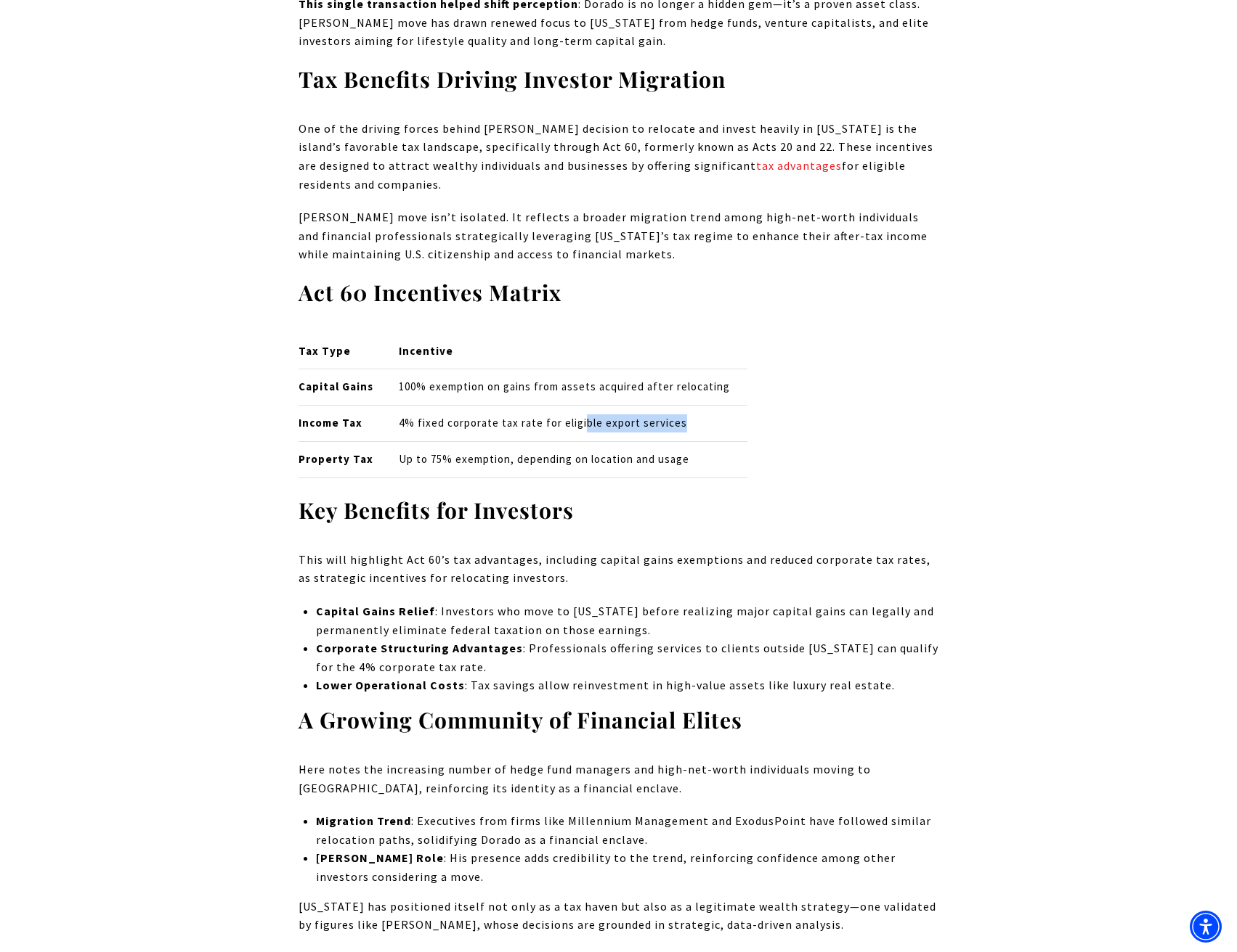
click at [534, 433] on p "4% fixed corporate tax rate for eligible export services" at bounding box center [573, 424] width 349 height 18
click at [511, 441] on td "4% fixed corporate tax rate for eligible export services" at bounding box center [567, 423] width 361 height 37
click at [563, 469] on p "Up to 75% exemption, depending on location and usage" at bounding box center [573, 459] width 349 height 18
click at [662, 478] on td "Up to 75% exemption, depending on location and usage" at bounding box center [567, 459] width 361 height 37
click at [520, 469] on p "Up to 75% exemption, depending on location and usage" at bounding box center [573, 459] width 349 height 18
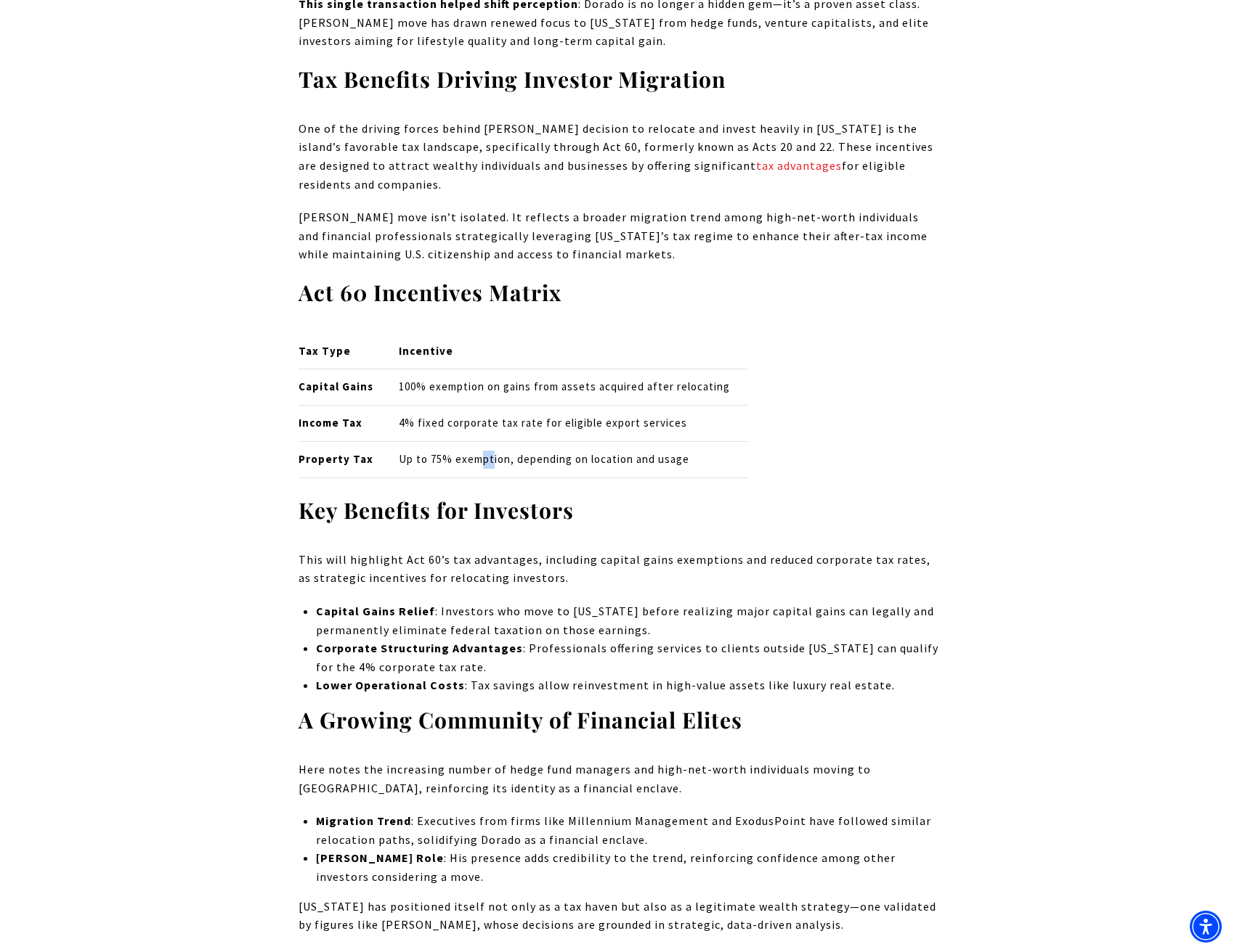
click at [480, 469] on p "Up to 75% exemption, depending on location and usage" at bounding box center [573, 459] width 349 height 18
click at [668, 469] on p "Up to 75% exemption, depending on location and usage" at bounding box center [573, 459] width 349 height 18
click at [799, 478] on div "Tax Type Incentive Capital Gains 100% exemption on gains from assets acquired a…" at bounding box center [618, 405] width 640 height 145
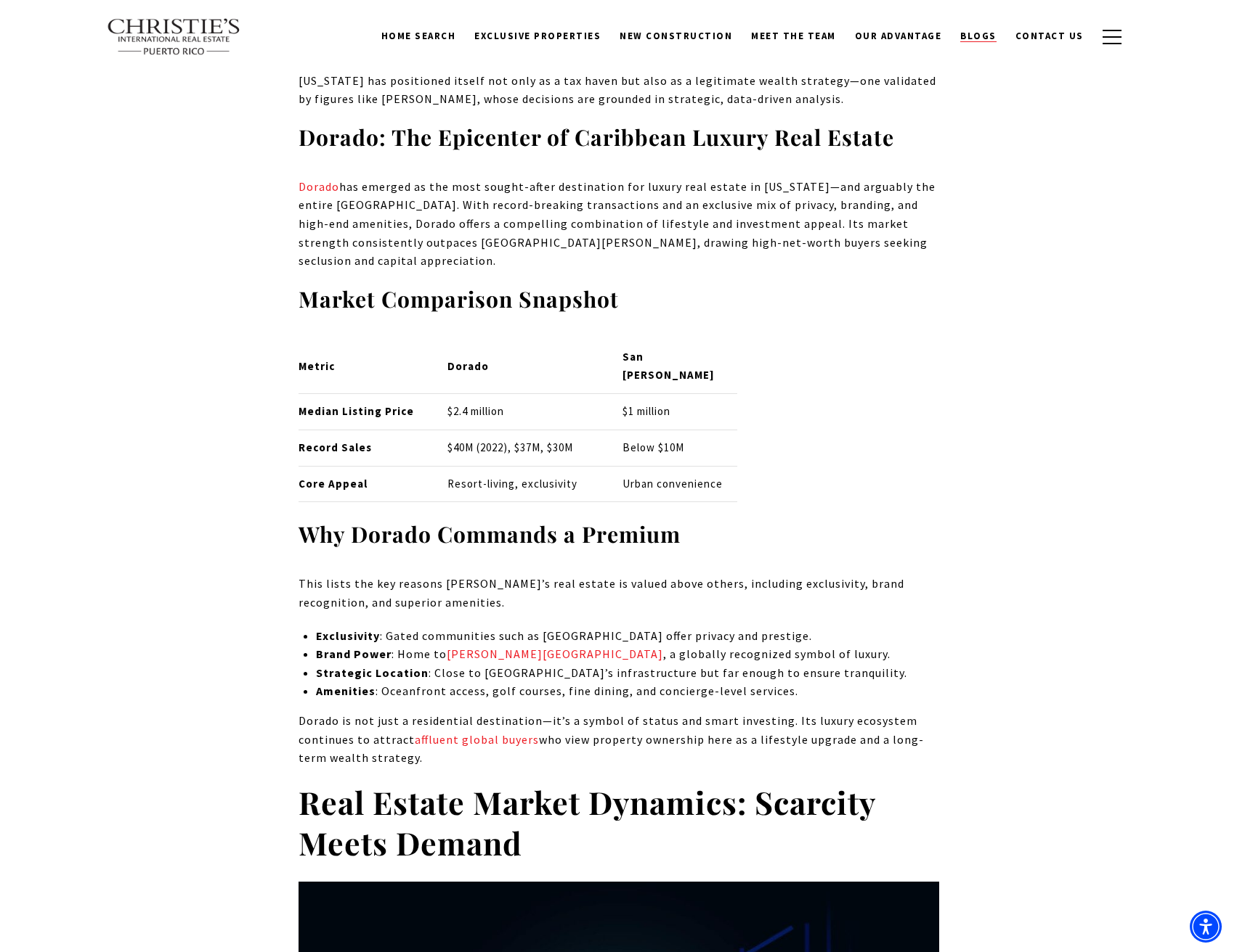
scroll to position [3291, 0]
